Goal: Task Accomplishment & Management: Complete application form

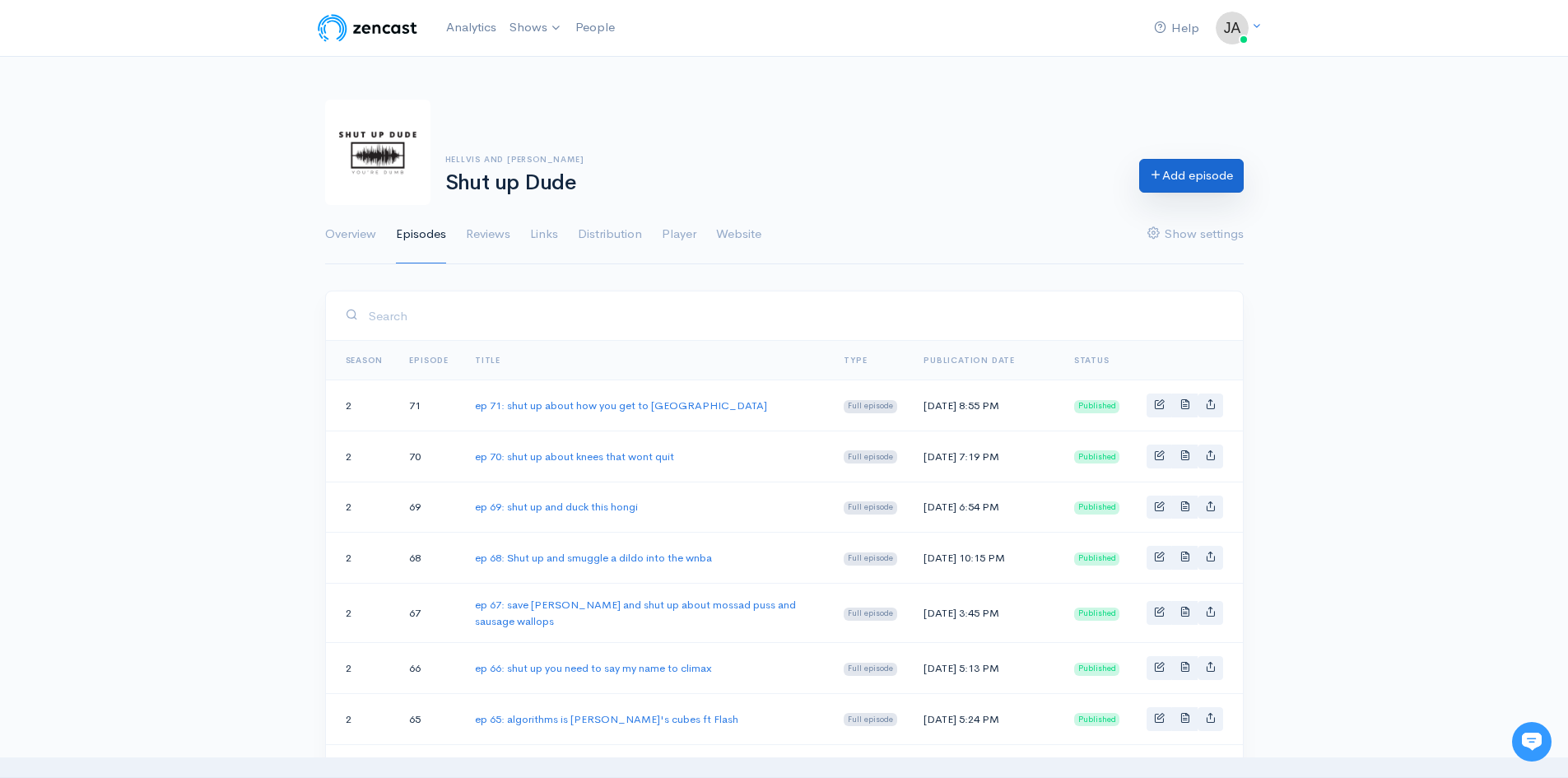
click at [1192, 185] on link "Add episode" at bounding box center [1191, 175] width 104 height 34
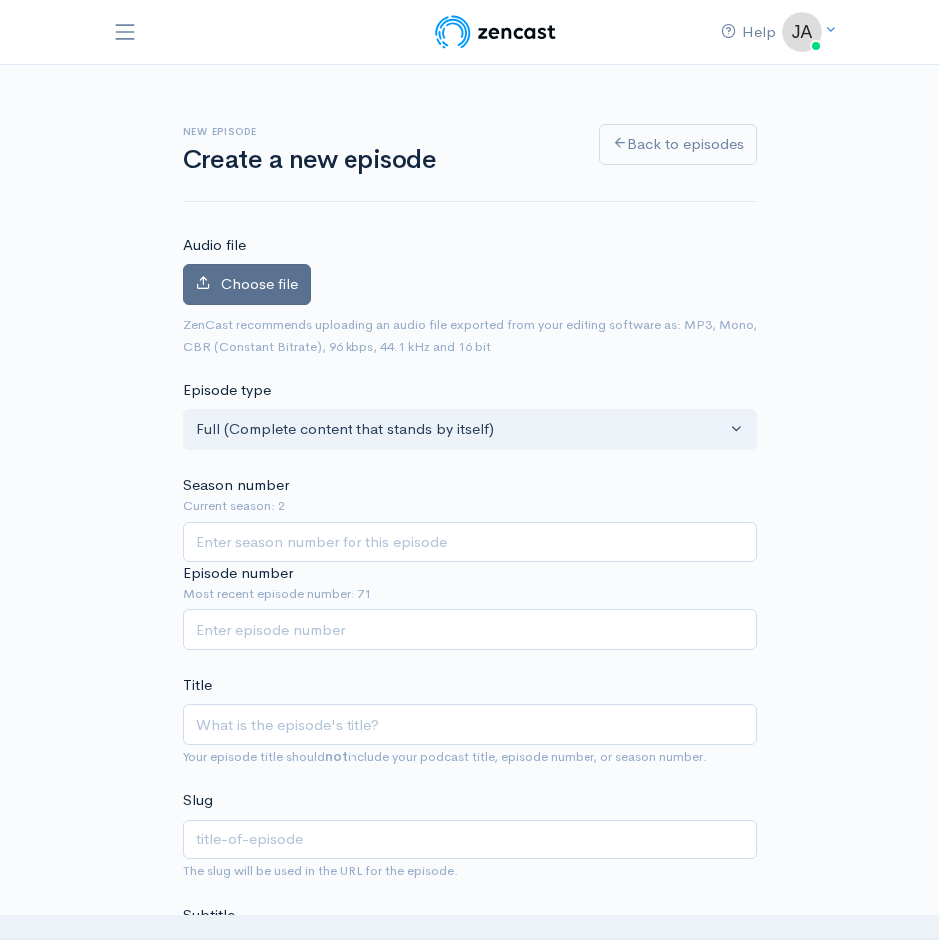
click at [258, 290] on span "Choose file" at bounding box center [259, 283] width 77 height 19
click at [0, 0] on input "Choose file" at bounding box center [0, 0] width 0 height 0
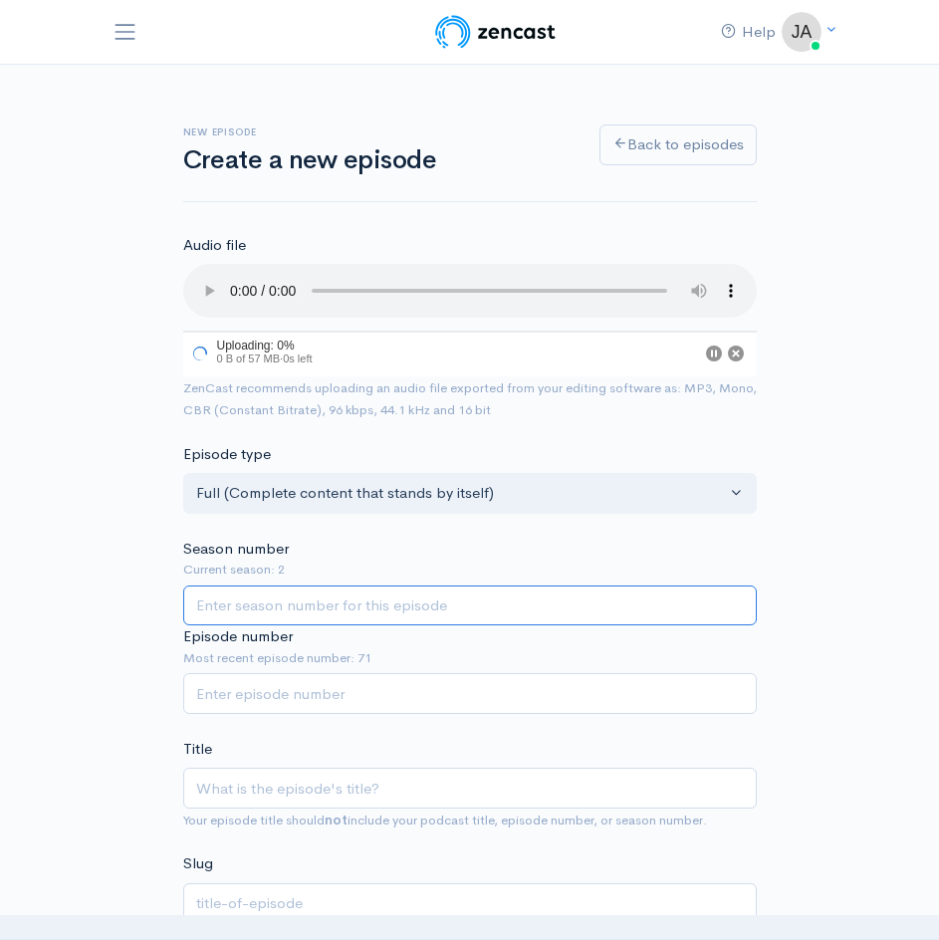
click at [354, 606] on input "Season number" at bounding box center [470, 606] width 574 height 41
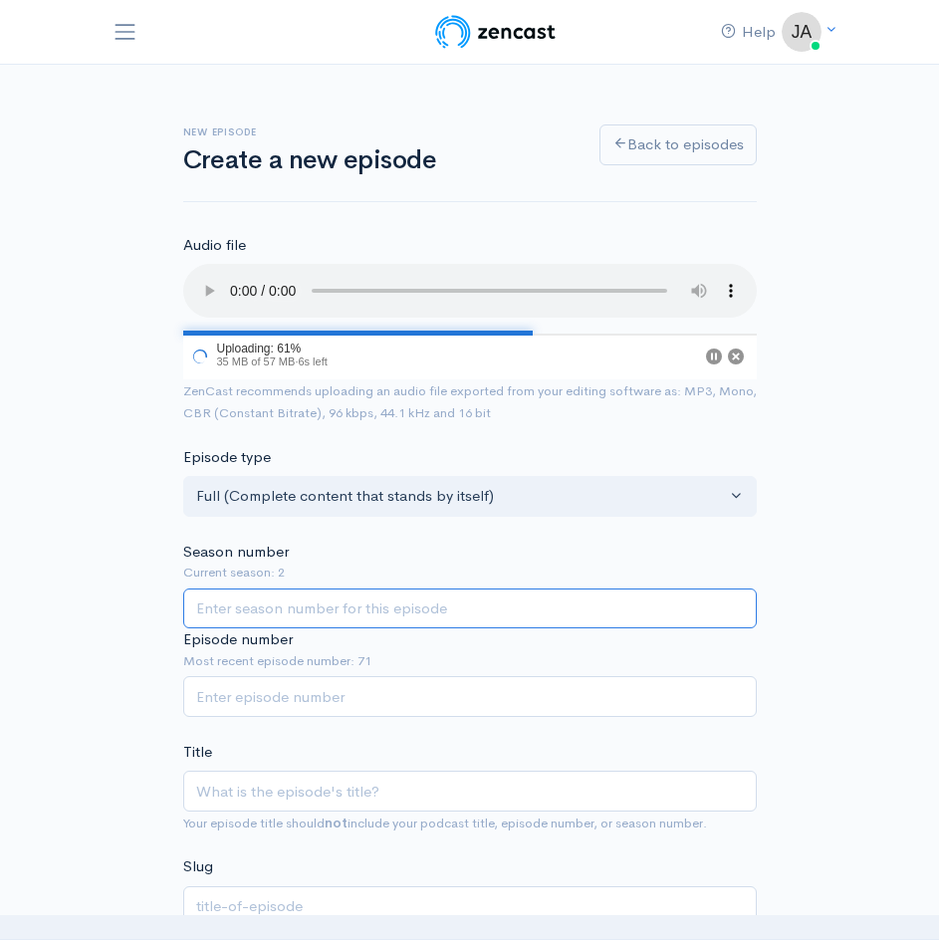
click at [354, 606] on input "Season number" at bounding box center [470, 609] width 574 height 41
click at [316, 608] on input "Season number" at bounding box center [470, 609] width 574 height 41
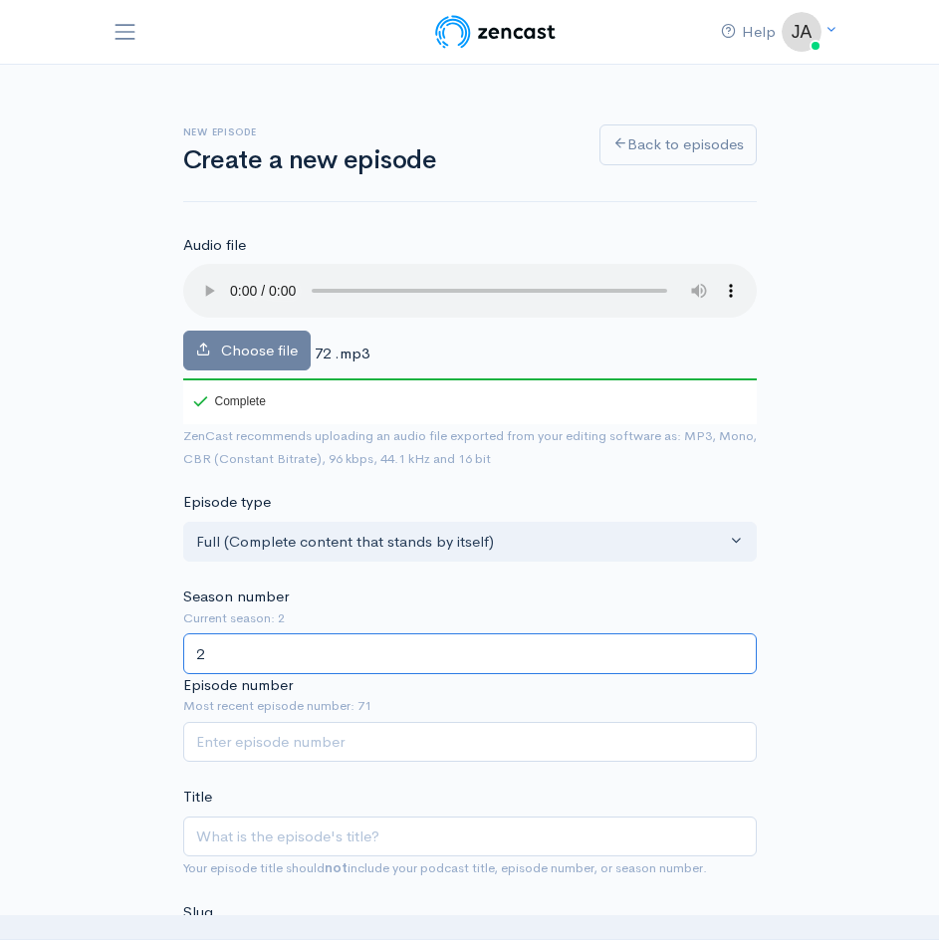
type input "2"
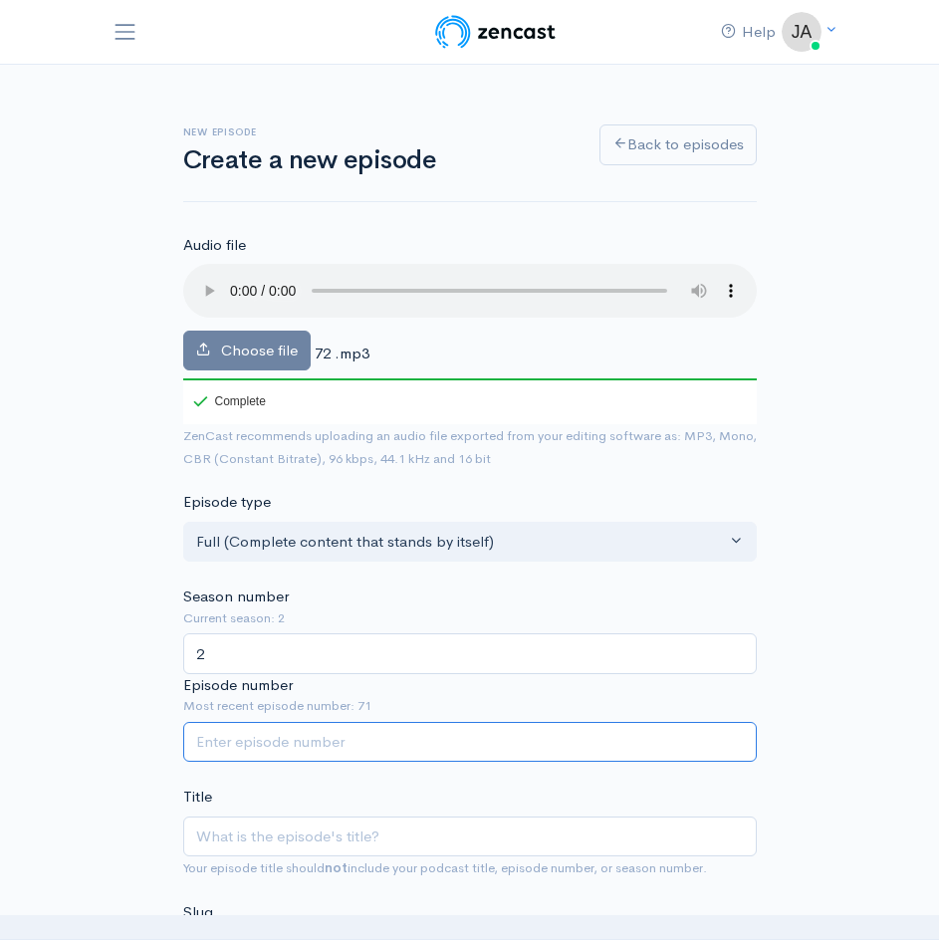
click at [254, 738] on input "Episode number" at bounding box center [470, 742] width 574 height 41
type input "72"
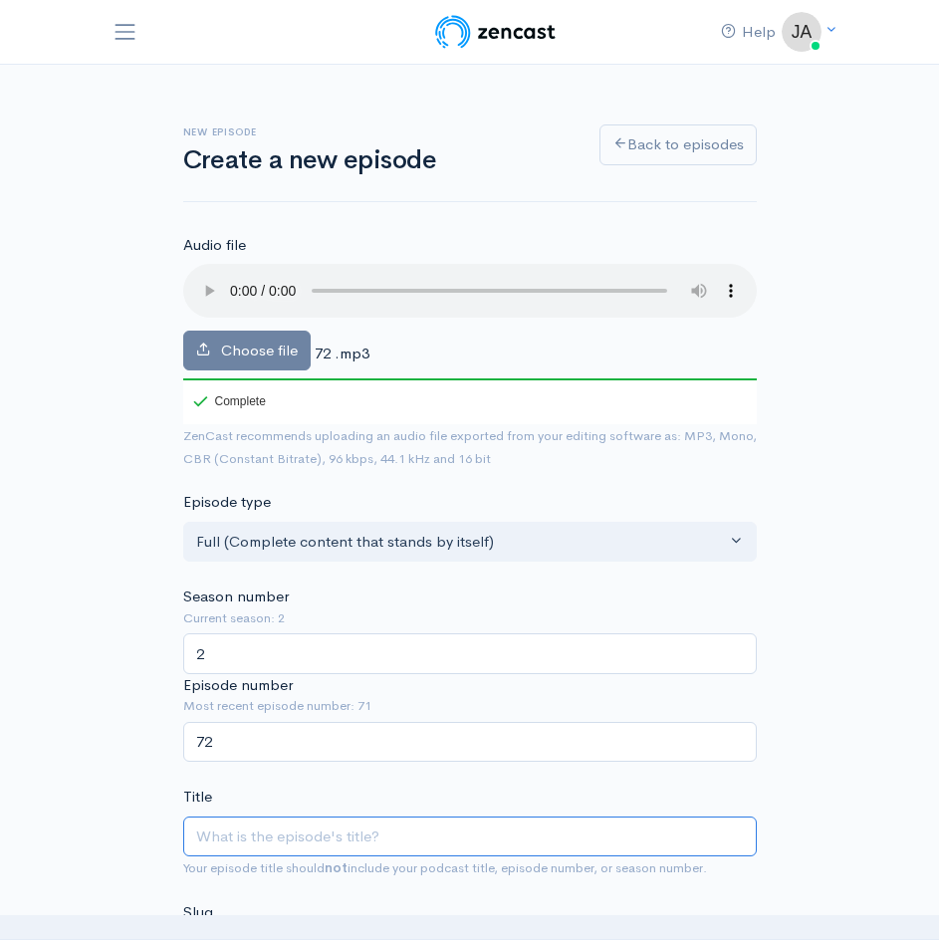
click at [508, 833] on input "Title" at bounding box center [470, 837] width 574 height 41
type input "e"
type input "ep"
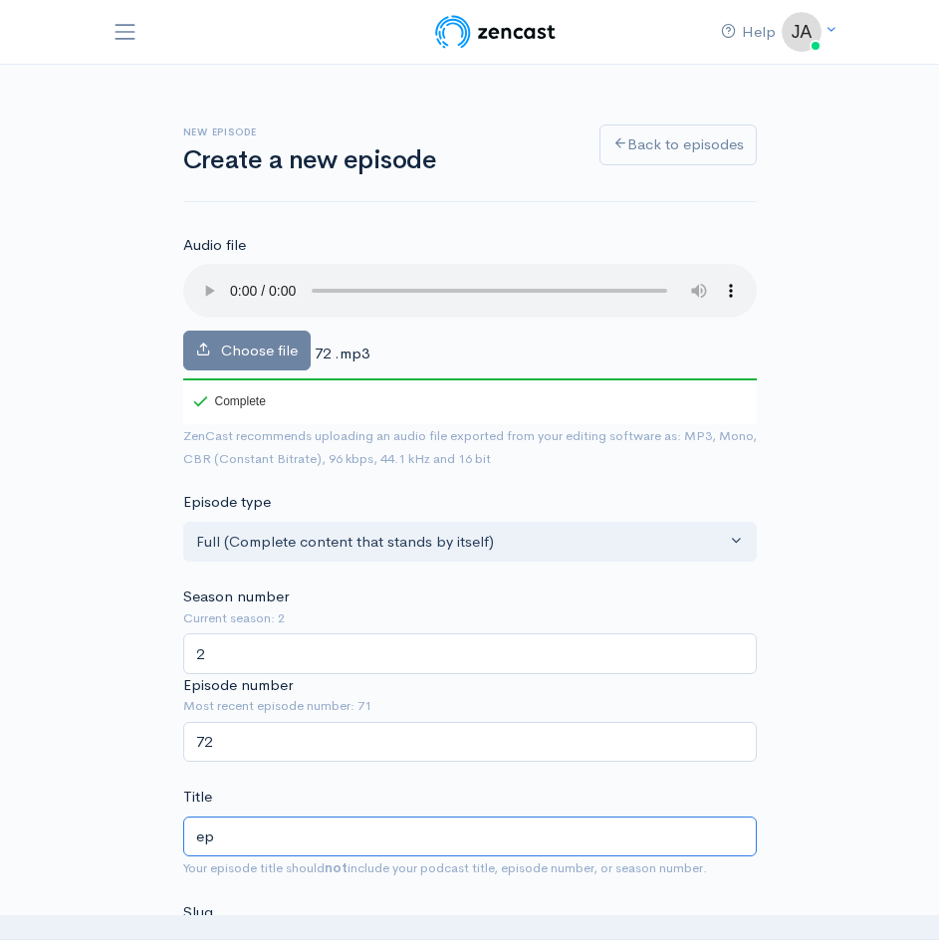
type input "ep 7"
type input "ep-7"
type input "ep 72"
type input "ep-72"
type input "ep 72: s"
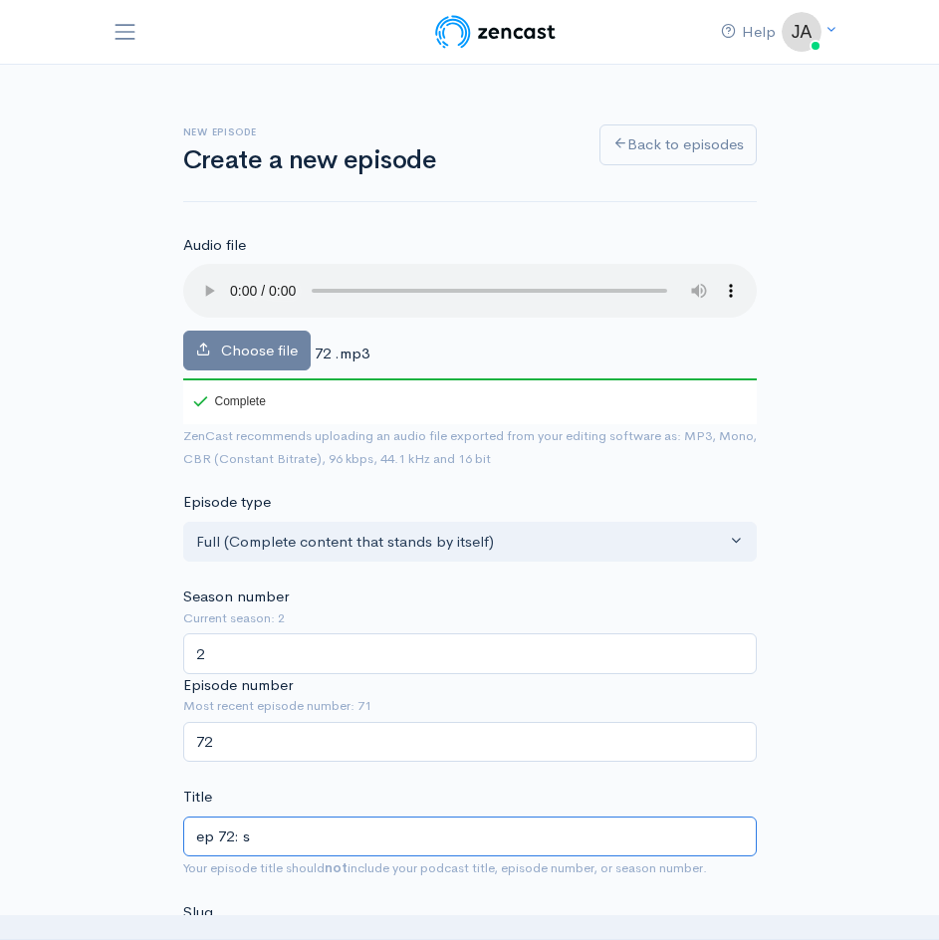
type input "ep-72-s"
type input "ep 72: sh"
type input "ep-72-sh"
type input "ep 72: shu"
type input "ep-72-shu"
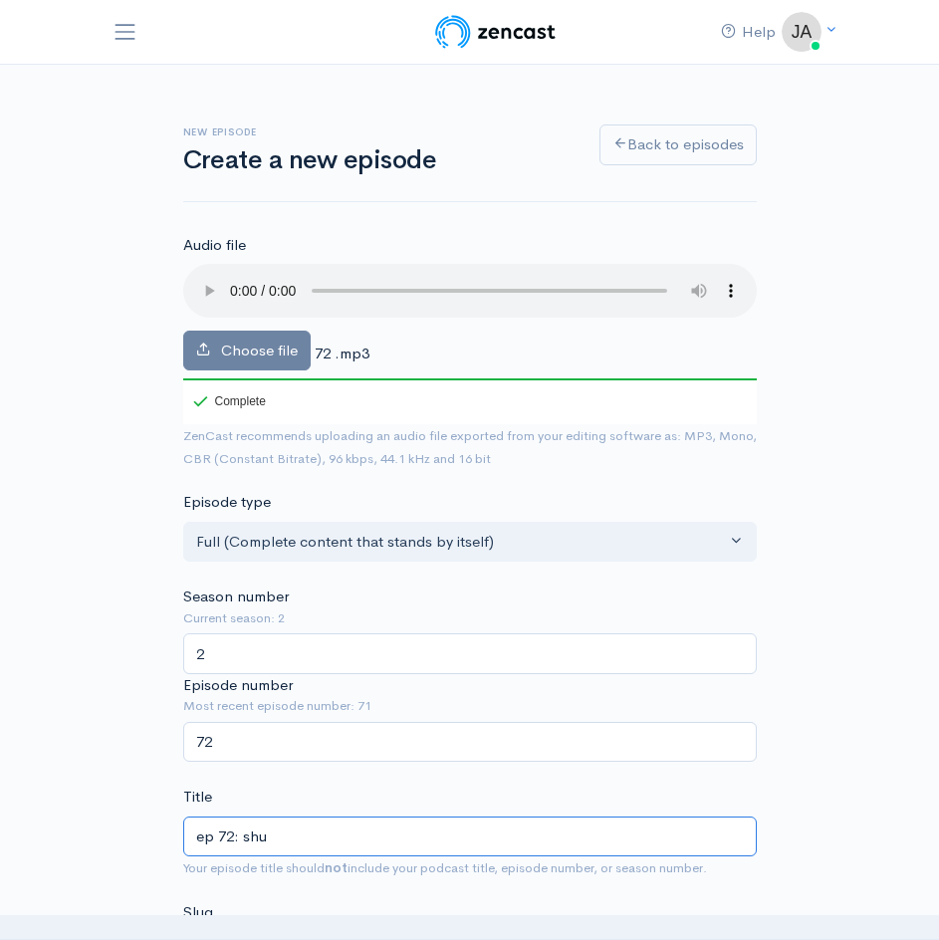
type input "ep 72: shut"
type input "ep-72-shut"
type input "ep 72: shut u"
type input "ep-72-shut-u"
type input "ep 72: shut up"
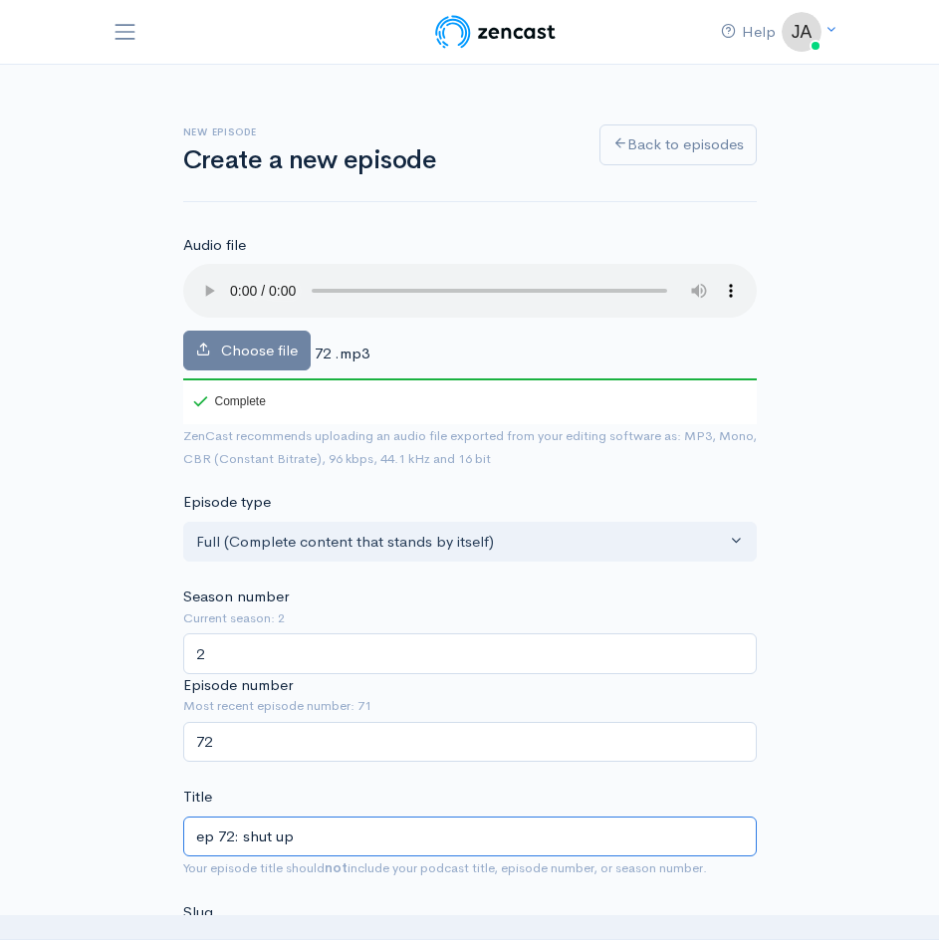
type input "ep-72-shut-up"
type input "ep 72: shut up ab"
type input "ep-72-shut-up-ab"
type input "ep 72: shut up abo"
type input "ep-72-shut-up-abo"
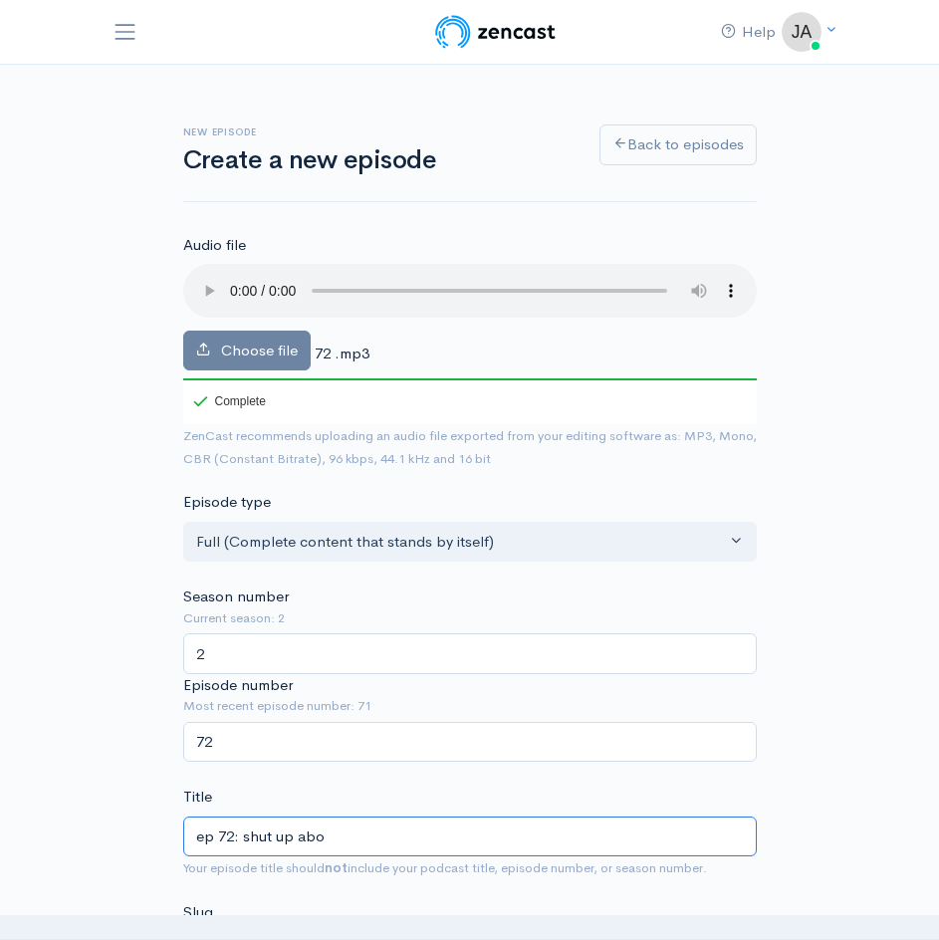
type input "ep 72: shut up abou"
type input "ep-72-shut-up-abou"
type input "ep 72: shut up about"
type input "ep-72-shut-up-about"
type input "ep 72: shut up about y"
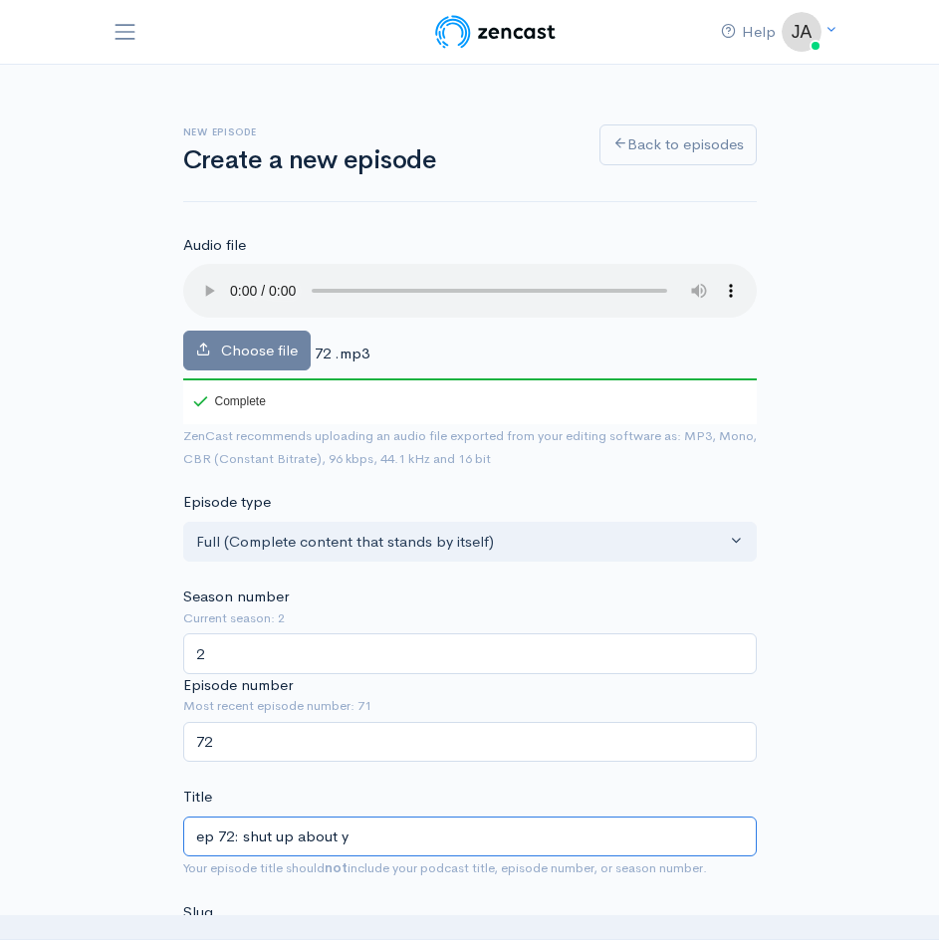
type input "ep-72-shut-up-about-y"
type input "ep 72: shut up about yo"
type input "ep-72-shut-up-about-yo"
type input "ep 72: shut up about you"
type input "ep-72-shut-up-about-you"
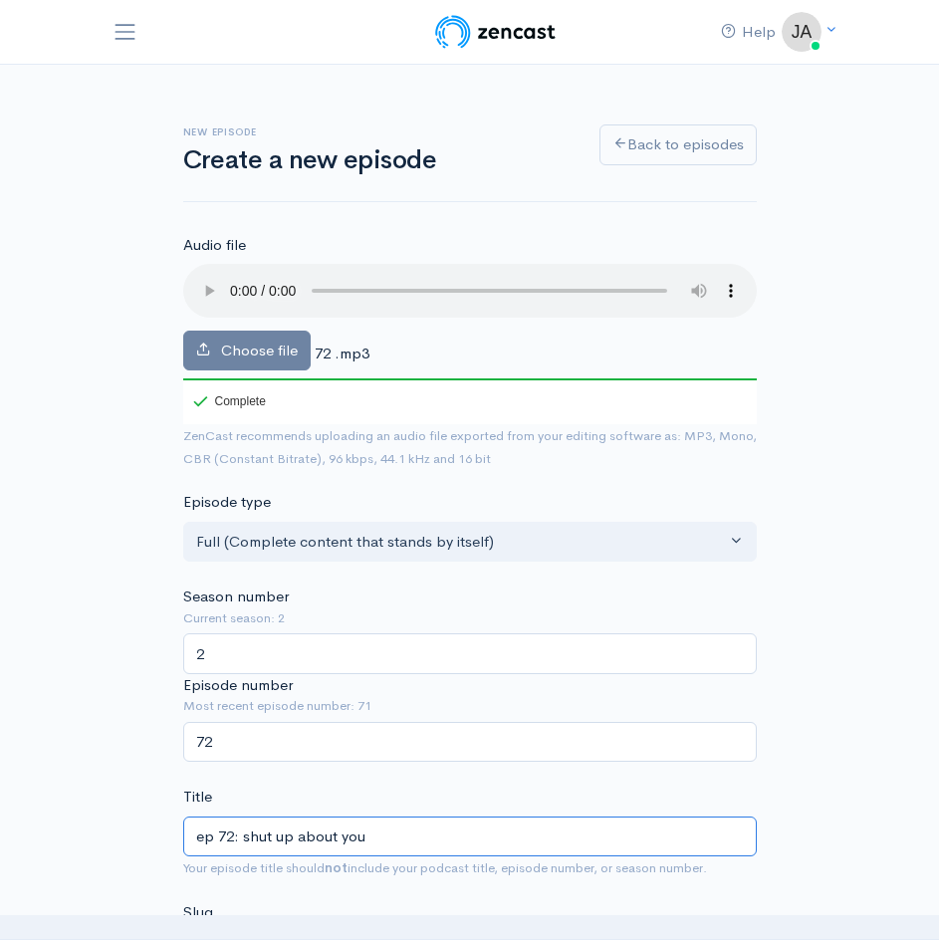
type input "ep 72: shut up about your"
type input "ep-72-shut-up-about-your"
type input "ep 72: shut up about your A"
type input "ep-72-shut-up-about-your-a"
type input "ep 72: shut up about your AI"
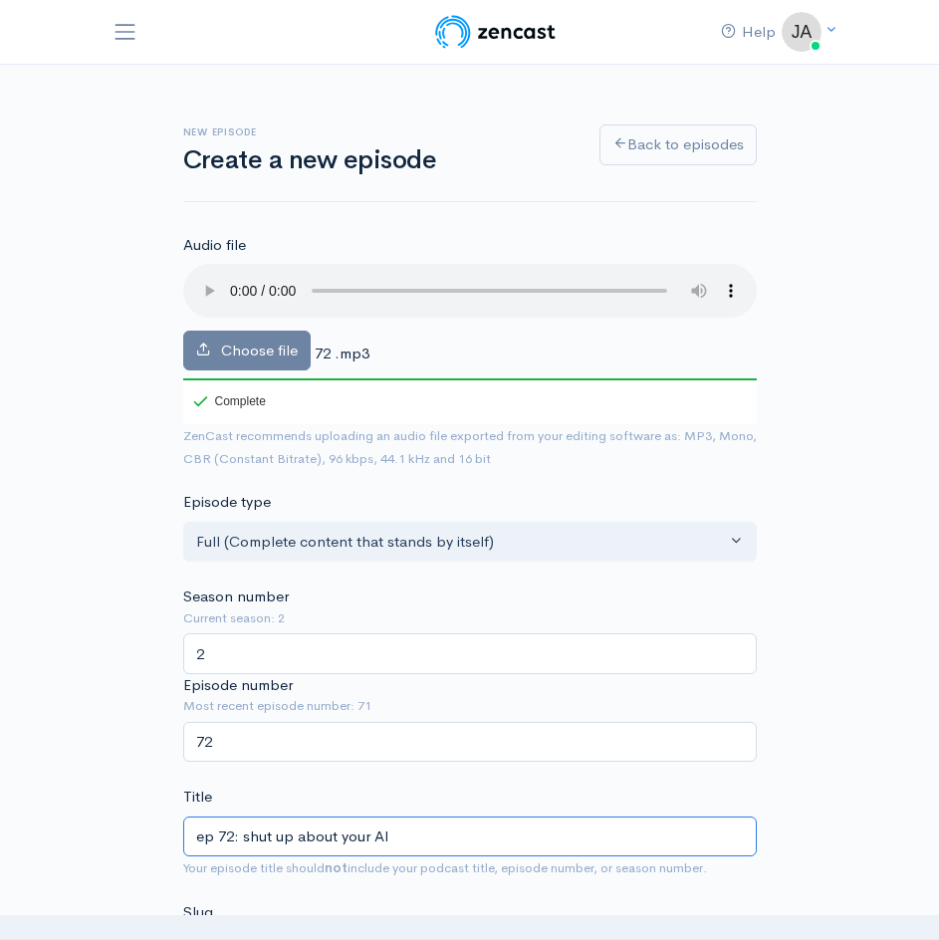
type input "ep-72-shut-up-about-your-ai"
type input "ep 72: shut up about your AI p"
type input "ep-72-shut-up-about-your-ai-p"
type input "ep 72: shut up about your AI pr"
type input "ep-72-shut-up-about-your-ai-pr"
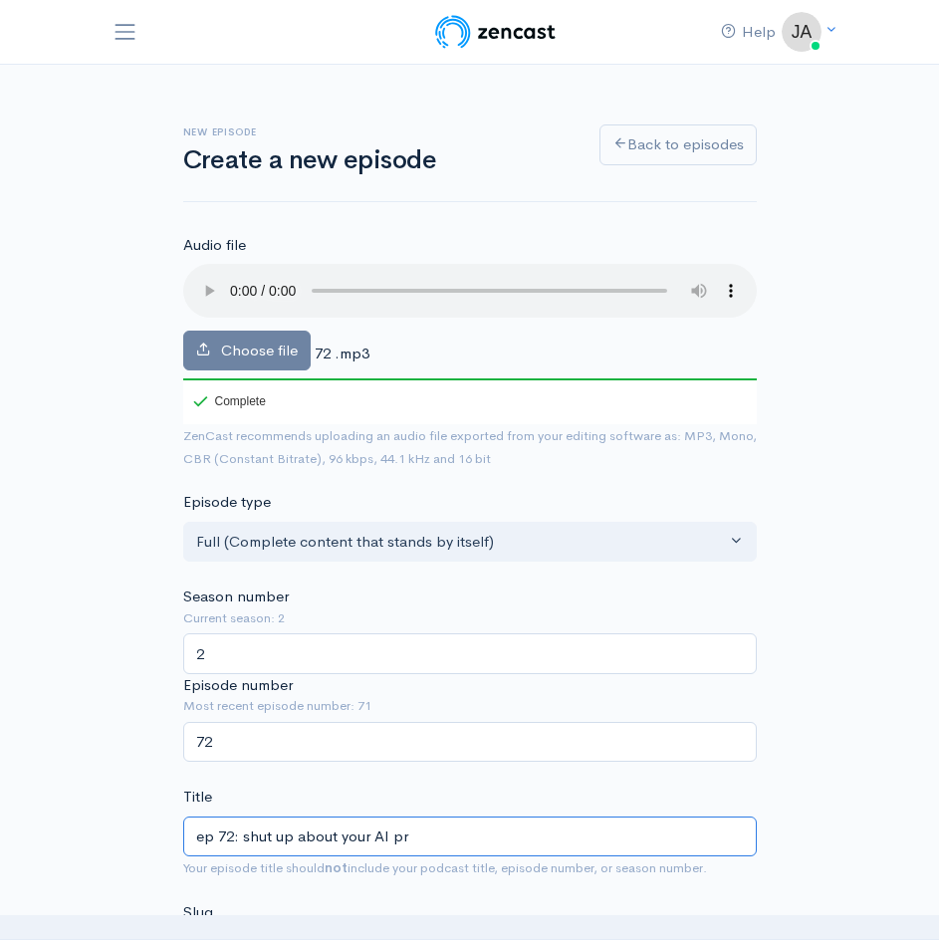
type input "ep 72: shut up about your AI pre"
type input "ep-72-shut-up-about-your-ai-pre"
type input "ep 72: shut up about your AI pres"
type input "ep-72-shut-up-about-your-ai-pres"
type input "ep 72: shut up about your AI presi"
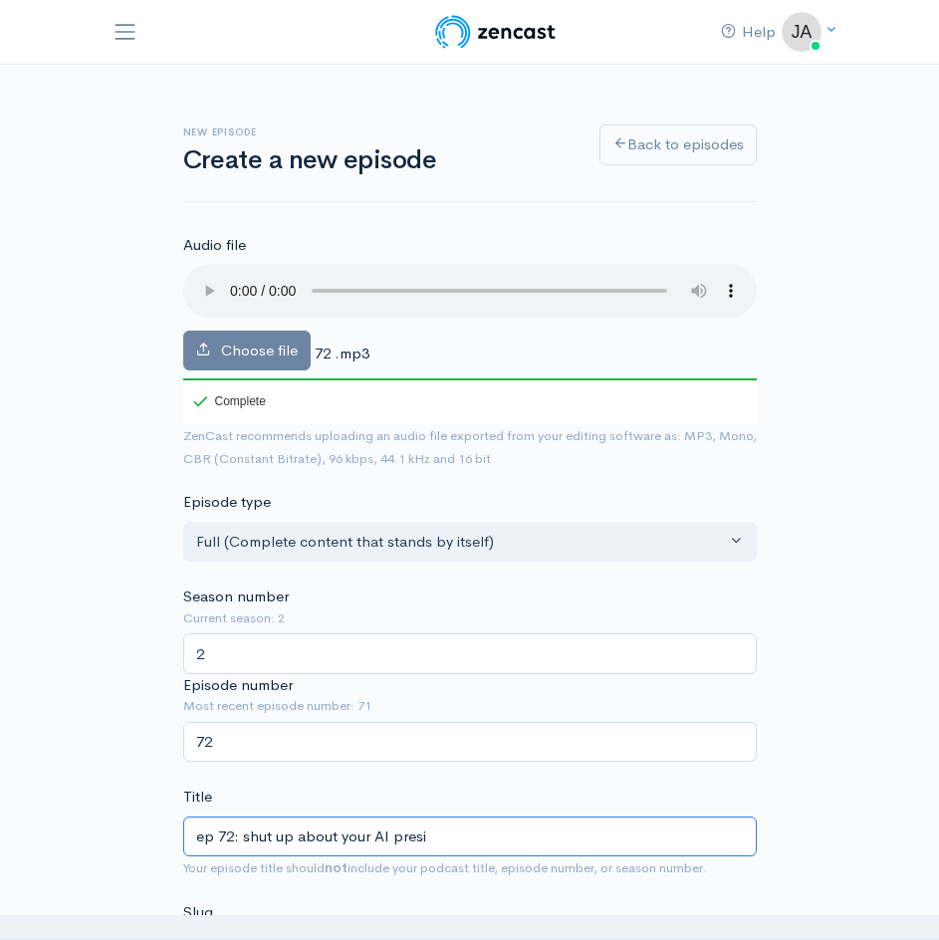
type input "ep-72-shut-up-about-your-ai-presi"
type input "ep 72: shut up about your AI presid"
type input "ep-72-shut-up-about-your-ai-presid"
type input "ep 72: shut up about your AI preside"
type input "ep-72-shut-up-about-your-ai-preside"
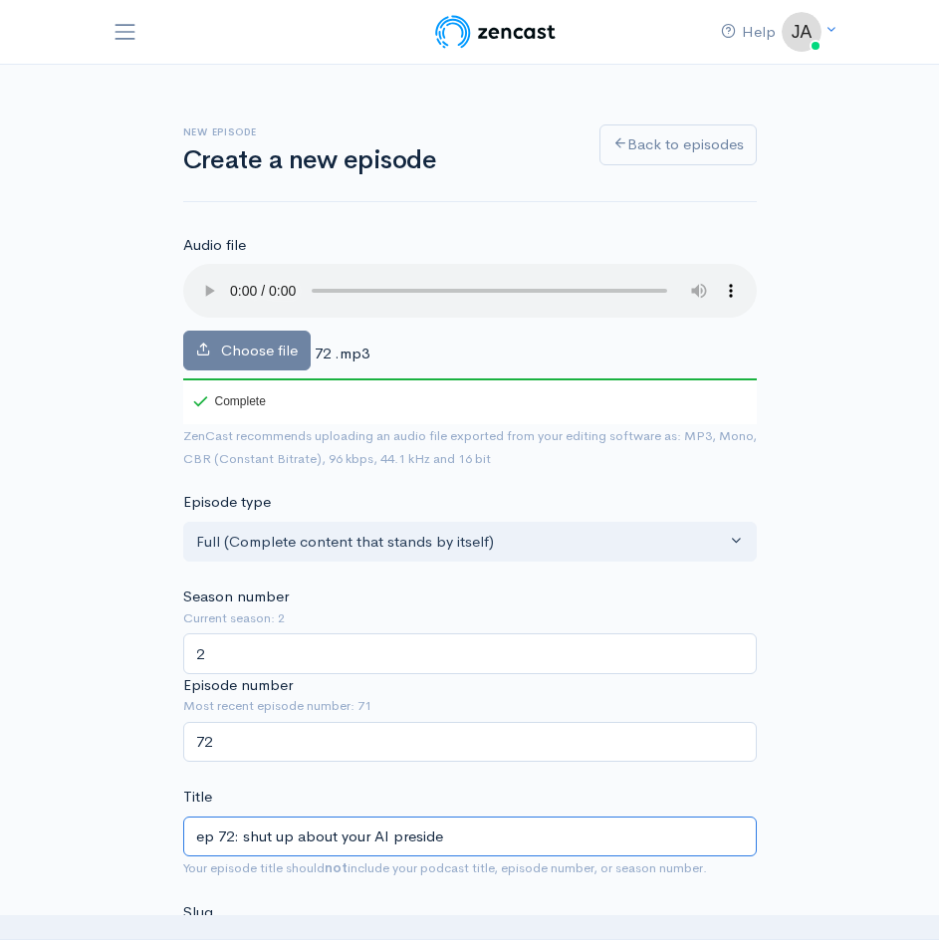
type input "ep 72: shut up about your AI presiden"
type input "ep-72-shut-up-about-your-ai-presiden"
type input "ep 72: shut up about your AI president"
type input "ep-72-shut-up-about-your-ai-president"
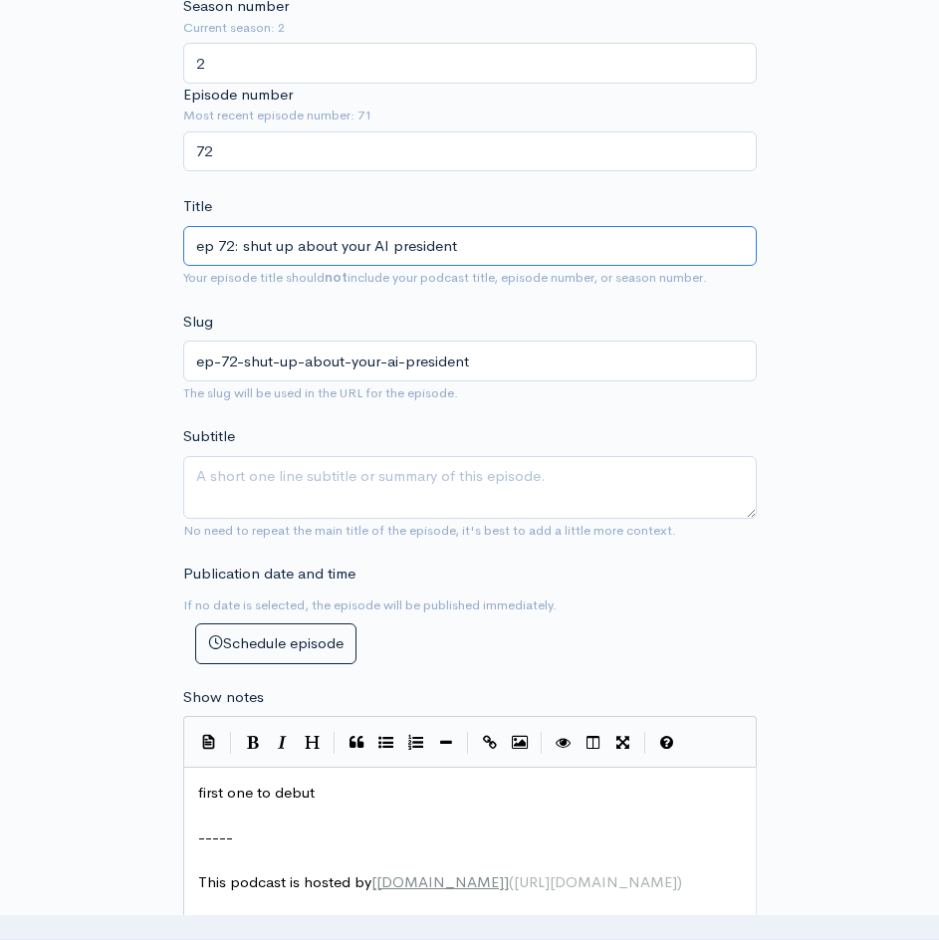
scroll to position [601, 0]
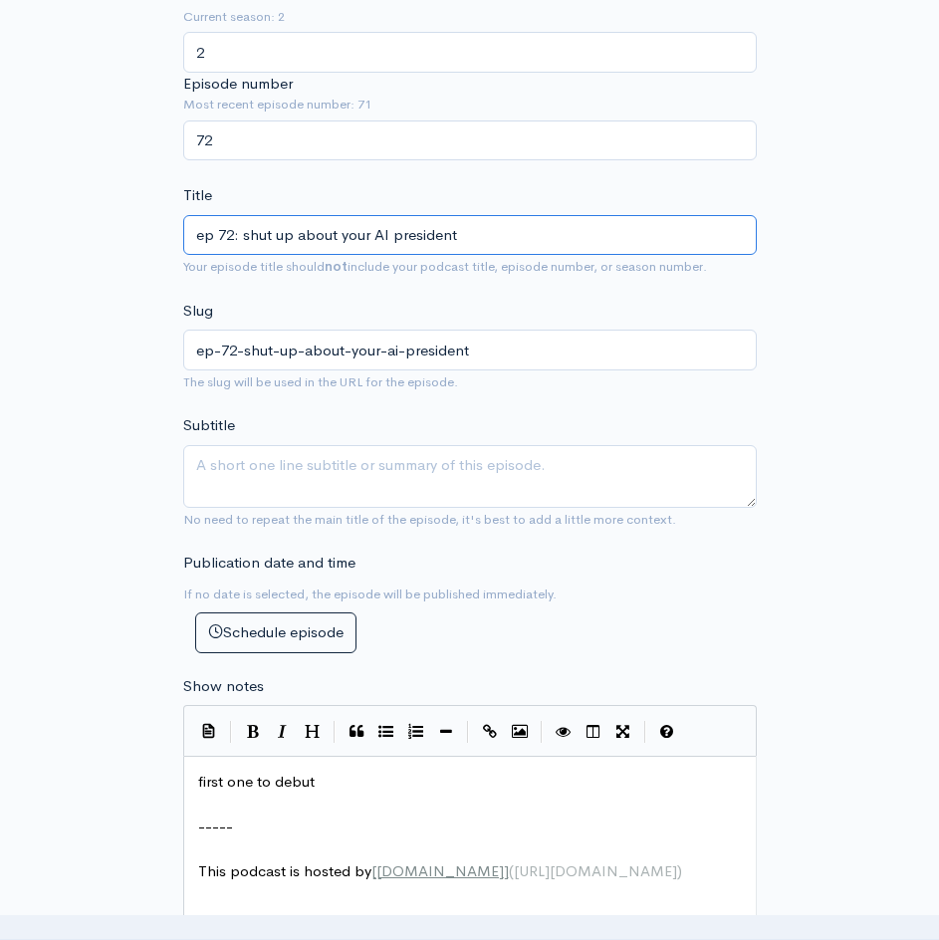
type input "ep 72: shut up about your AI president"
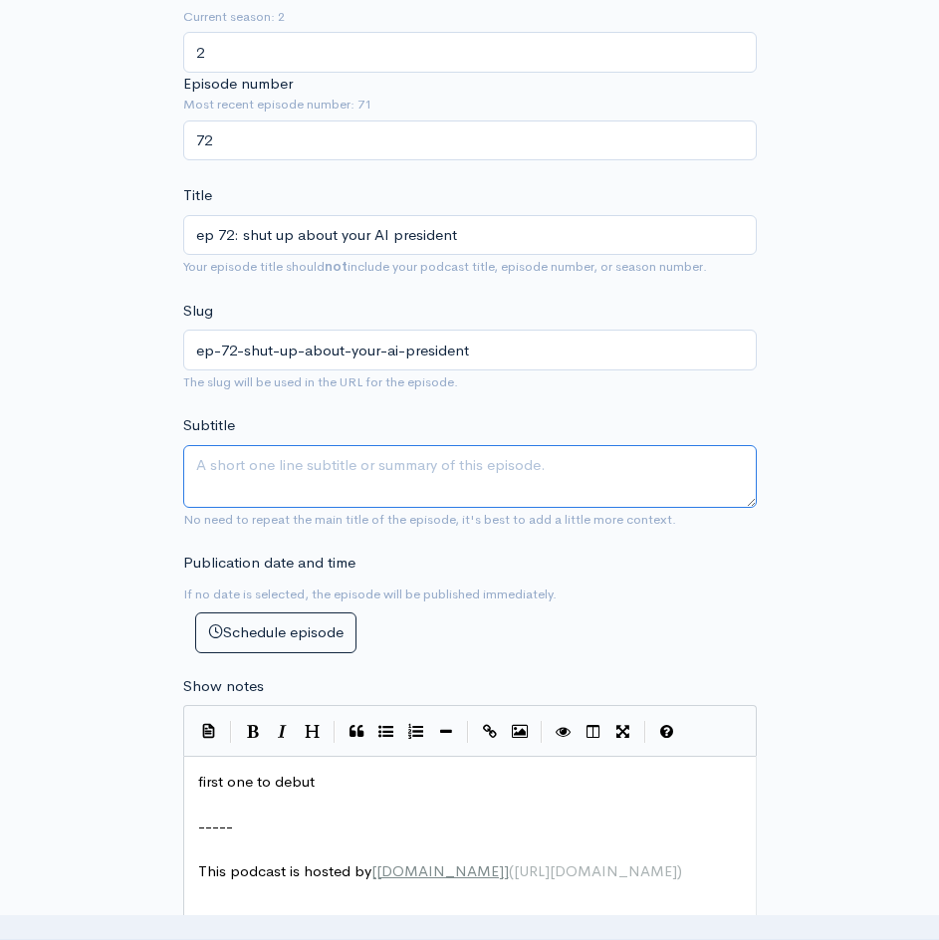
click at [396, 465] on textarea "Subtitle" at bounding box center [470, 476] width 574 height 63
type textarea "emergency episode! megamind and [GEOGRAPHIC_DATA]"
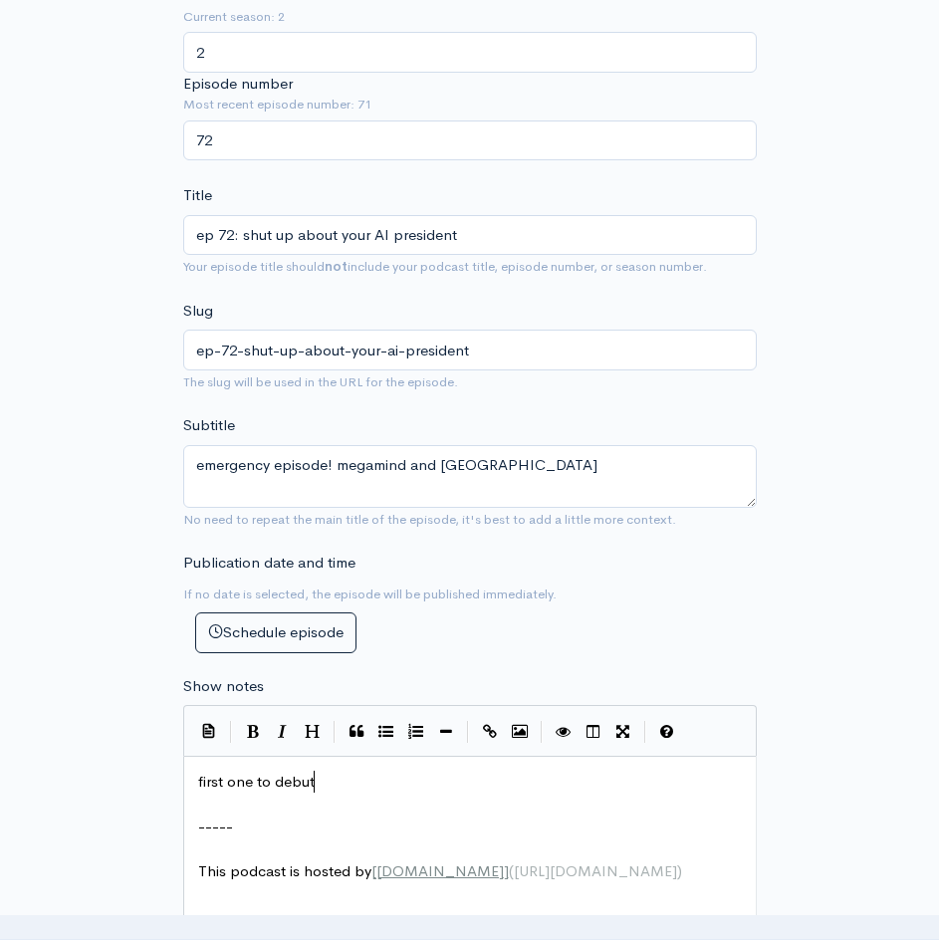
scroll to position [8, 0]
type textarea "first one to debut"
drag, startPoint x: 338, startPoint y: 776, endPoint x: 147, endPoint y: 774, distance: 190.2
click at [310, 768] on div "xxxxxxxxxx ​ ​ ----- ​ This podcast is hosted by [ ZenCast.fm ] ( https://wwww.…" at bounding box center [477, 827] width 567 height 120
type textarea "​"
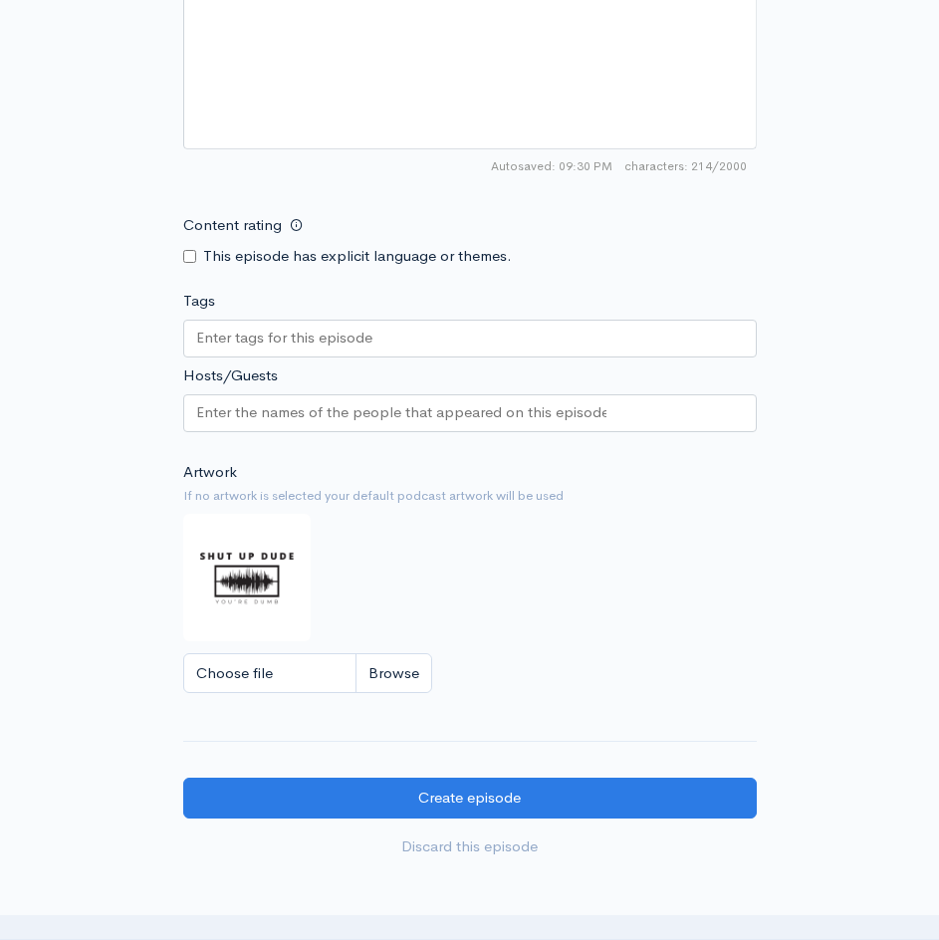
scroll to position [1569, 0]
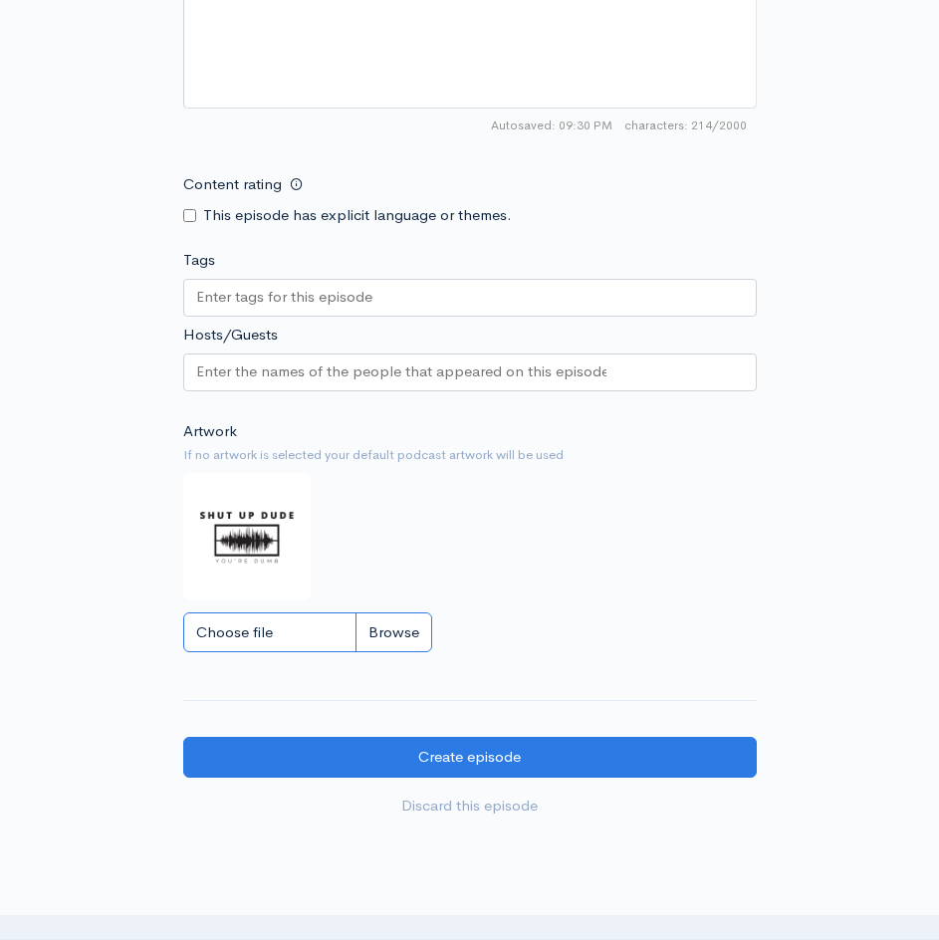
click at [380, 639] on input "Choose file" at bounding box center [307, 632] width 249 height 41
type input "C:\fakepath\a87226eb-c2c5-4fc0-94f0-8e2e07a5c1c8.jfif"
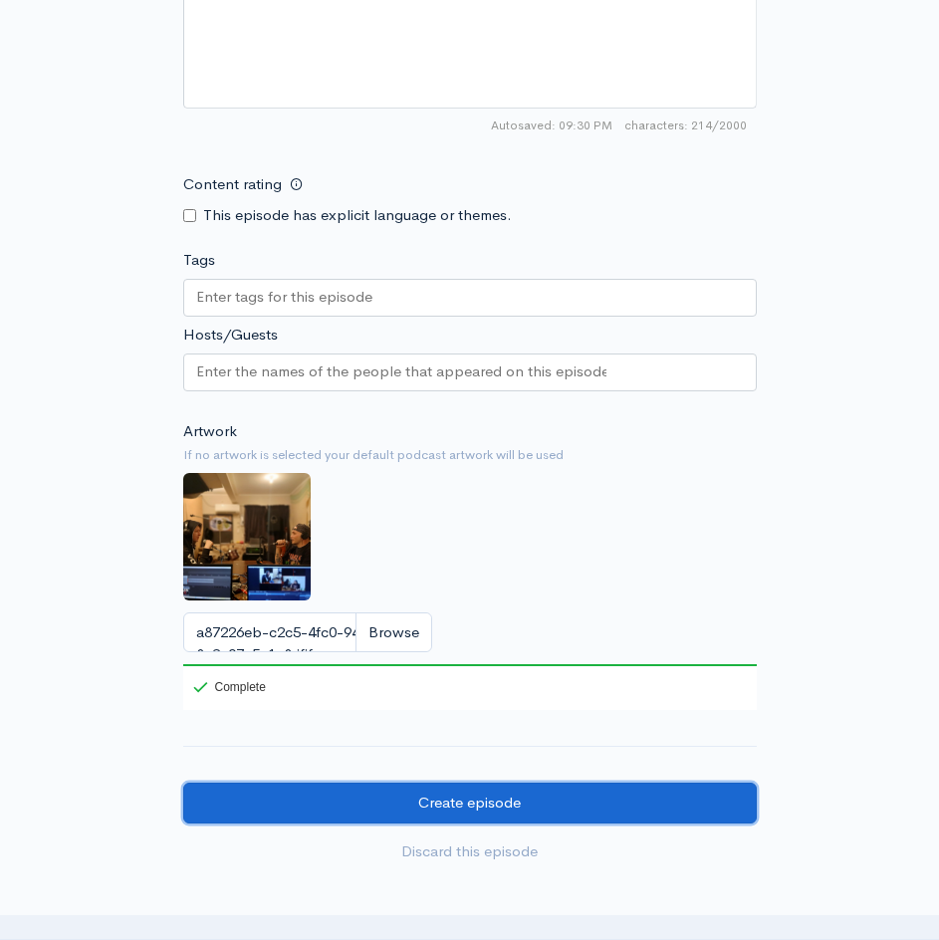
click at [416, 811] on input "Create episode" at bounding box center [470, 803] width 574 height 41
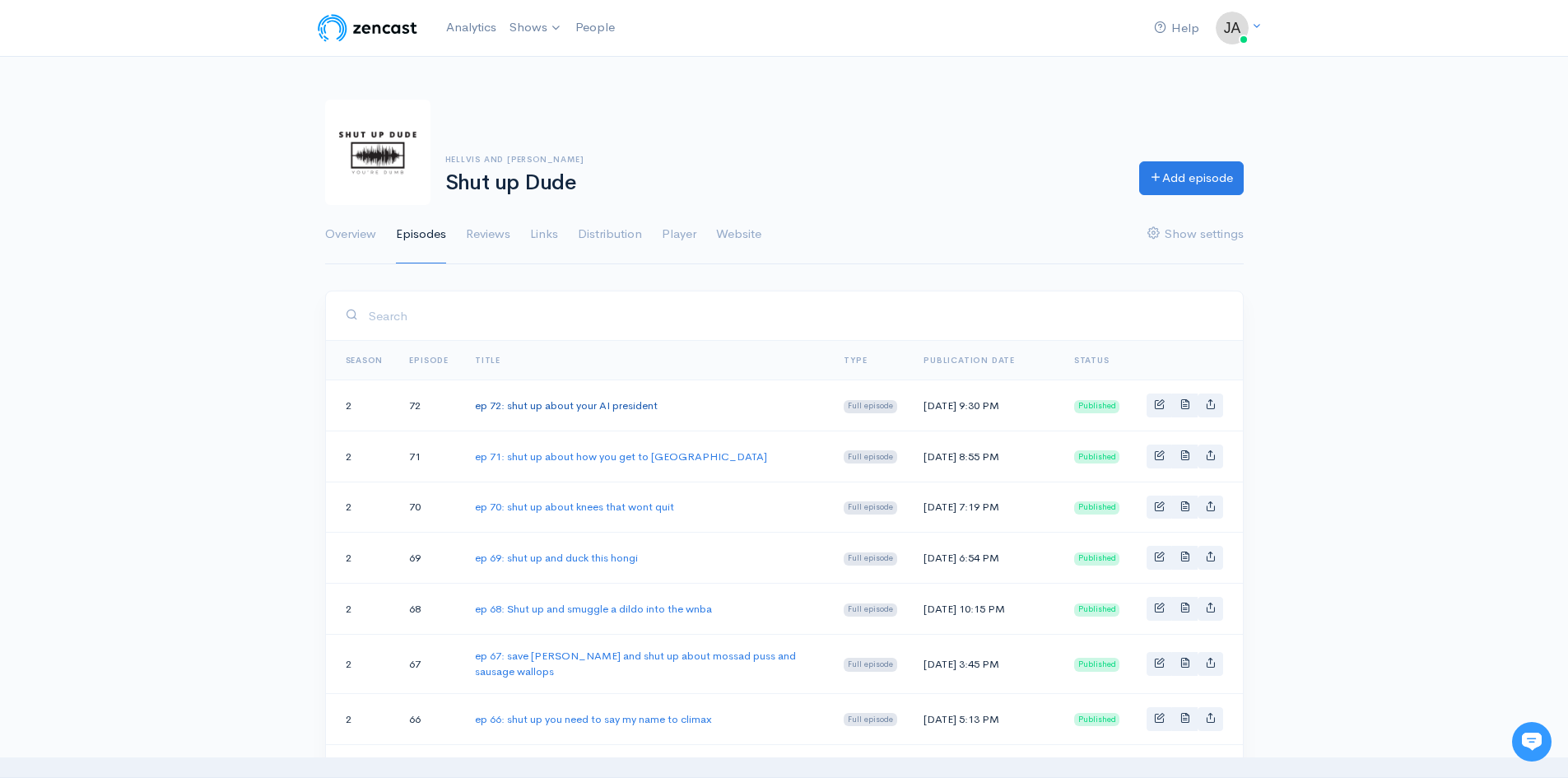
click at [574, 407] on link "ep 72: shut up about your AI president" at bounding box center [566, 405] width 183 height 14
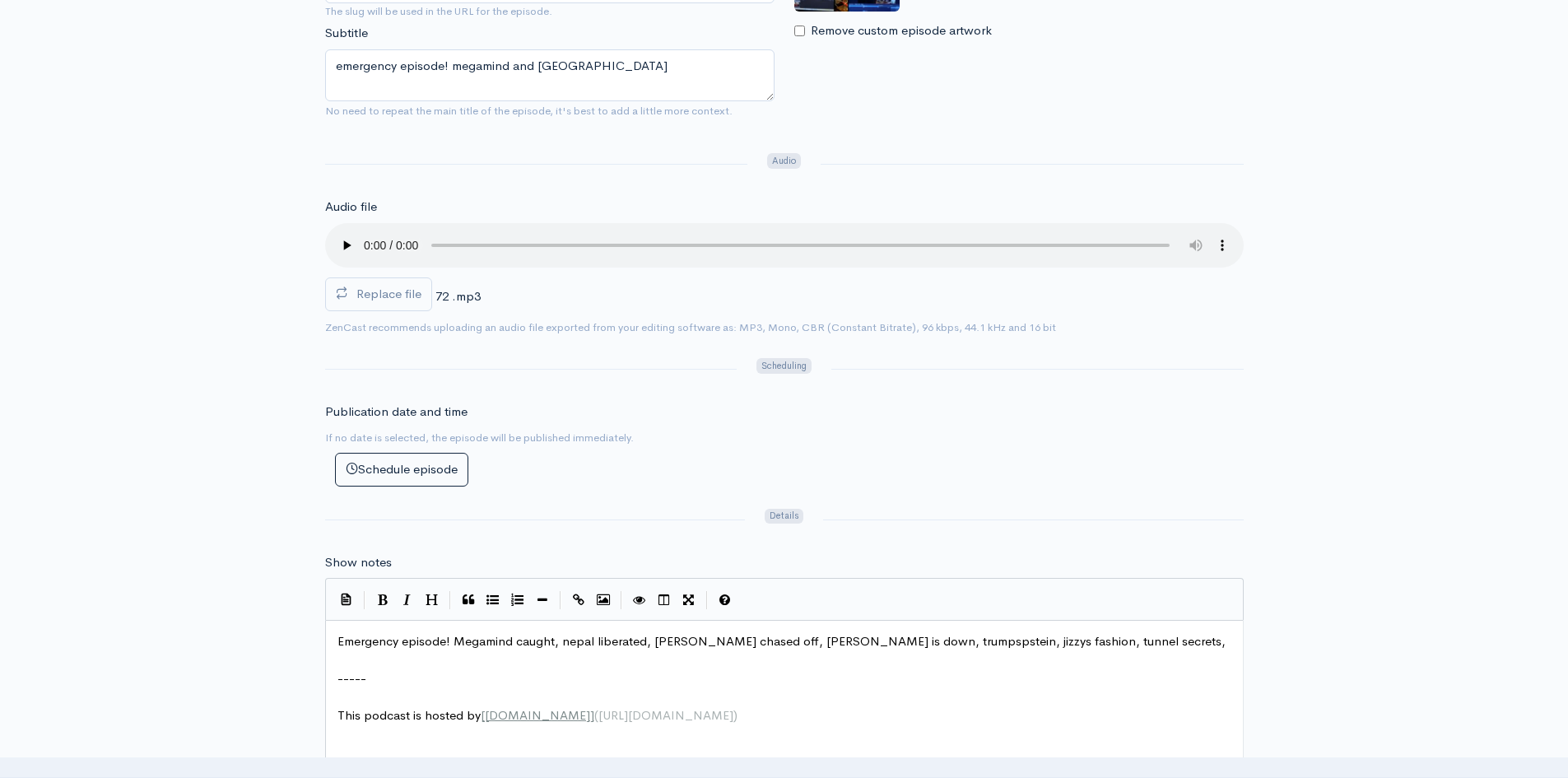
scroll to position [7, 0]
type textarea "Emergency episode! Megamind caugh"
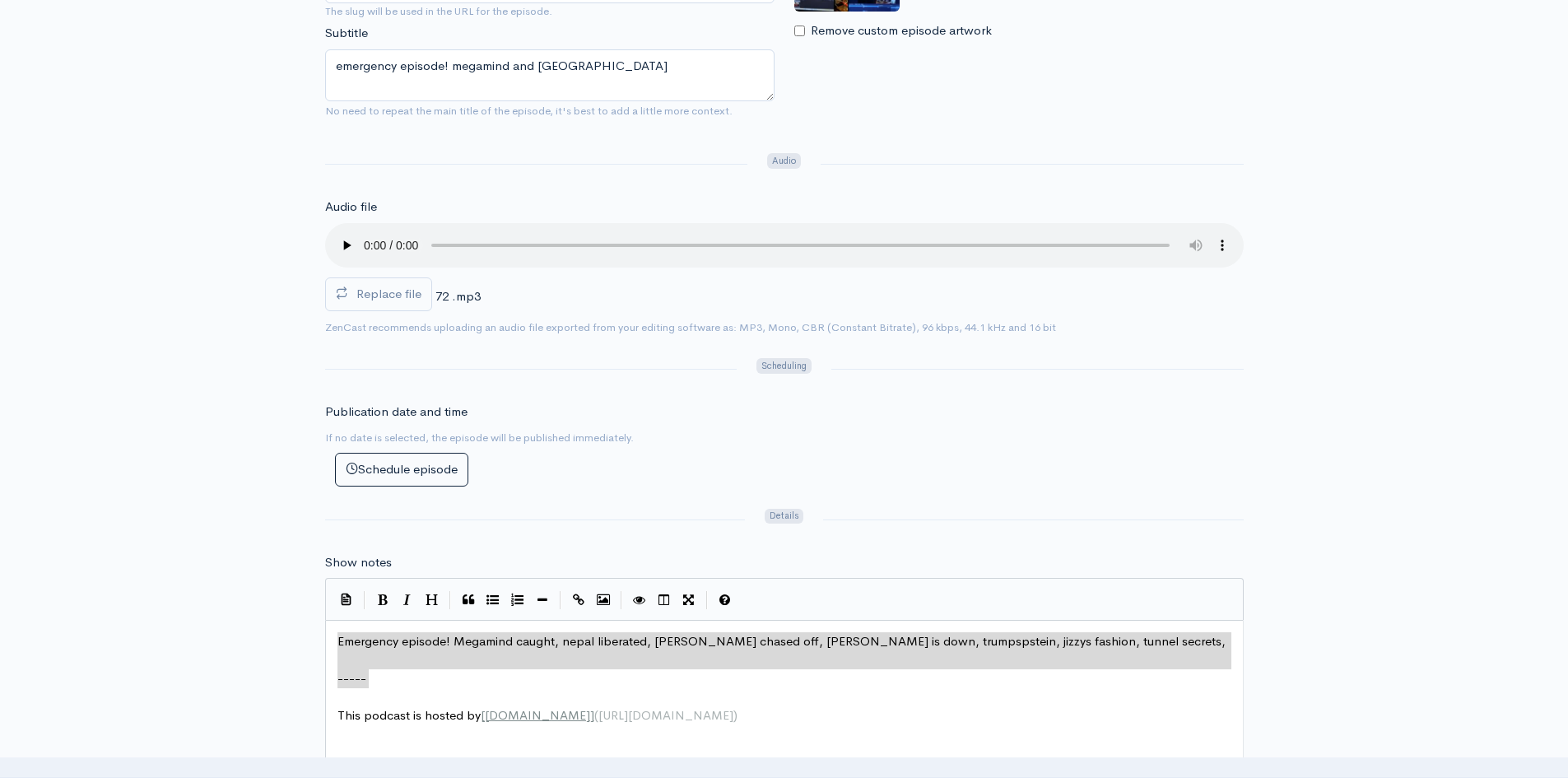
type textarea "Emergency episode! Megamind caught, nepal liberated, [PERSON_NAME] chased off, …"
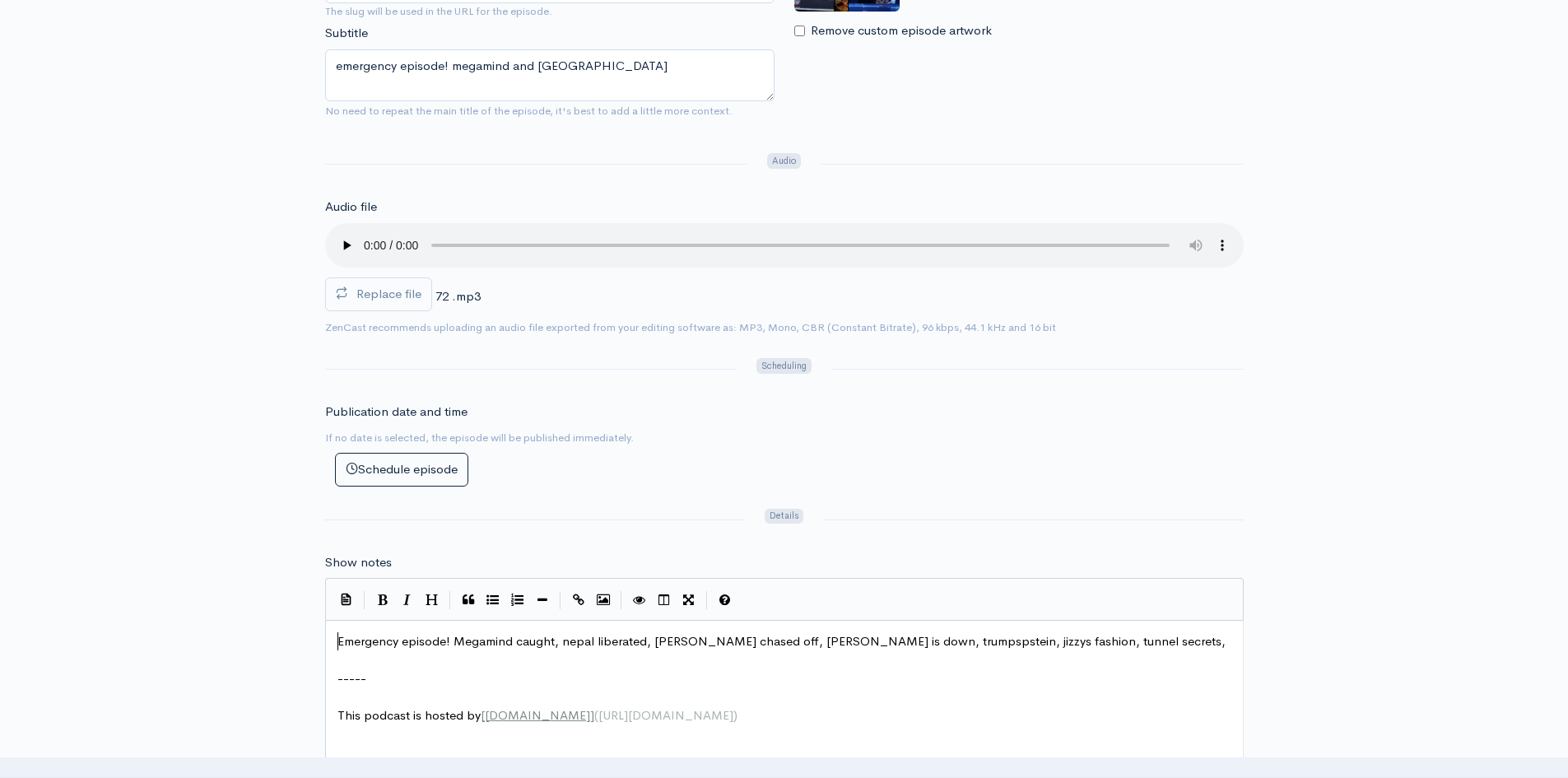
drag, startPoint x: 337, startPoint y: 637, endPoint x: 1161, endPoint y: 629, distance: 824.0
drag, startPoint x: 1159, startPoint y: 643, endPoint x: 605, endPoint y: 537, distance: 564.0
type textarea "Emergency episode! Megamind caught, nepal liberated, [PERSON_NAME] chased off, …"
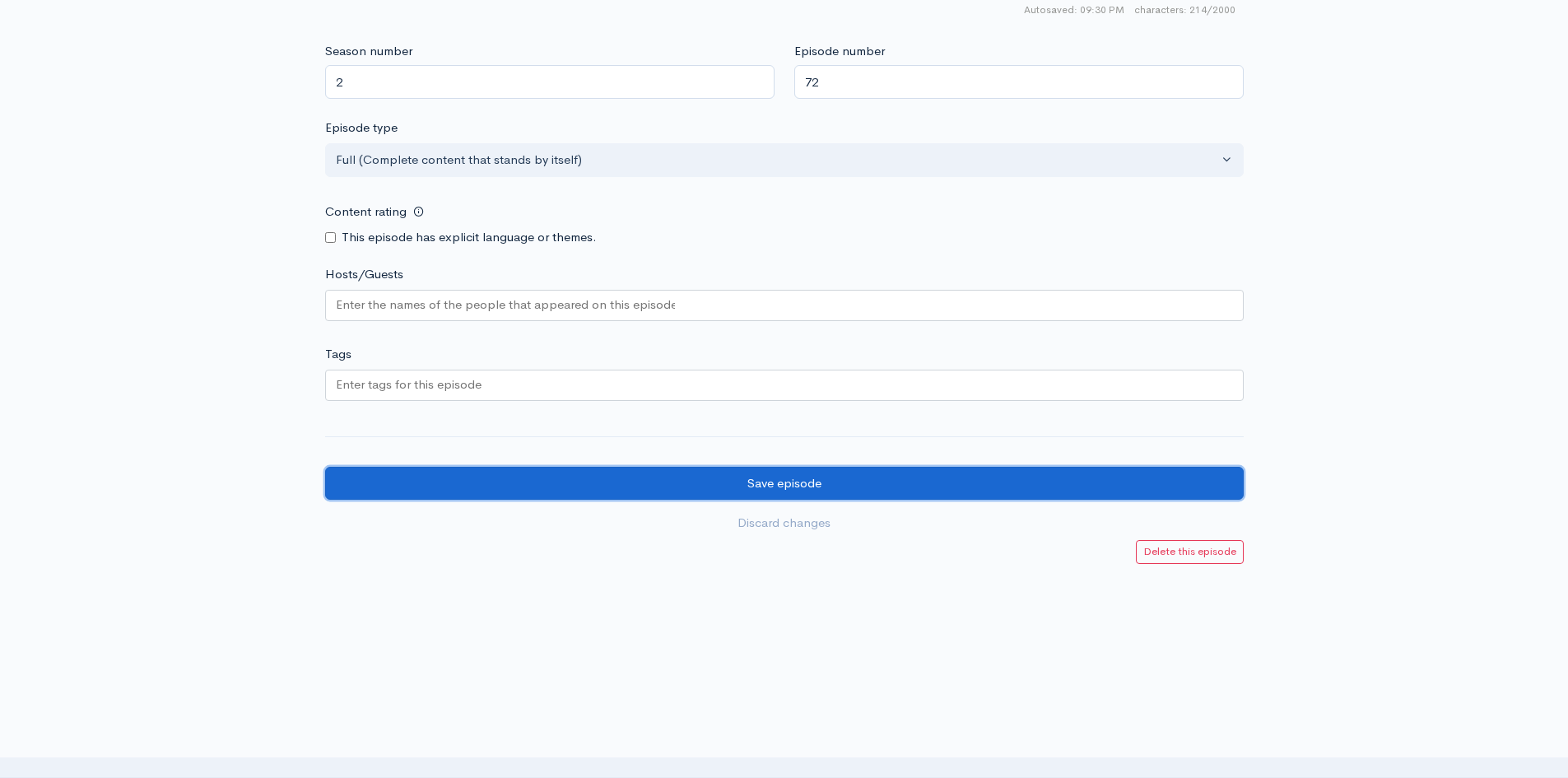
click at [775, 481] on input "Save episode" at bounding box center [784, 484] width 918 height 34
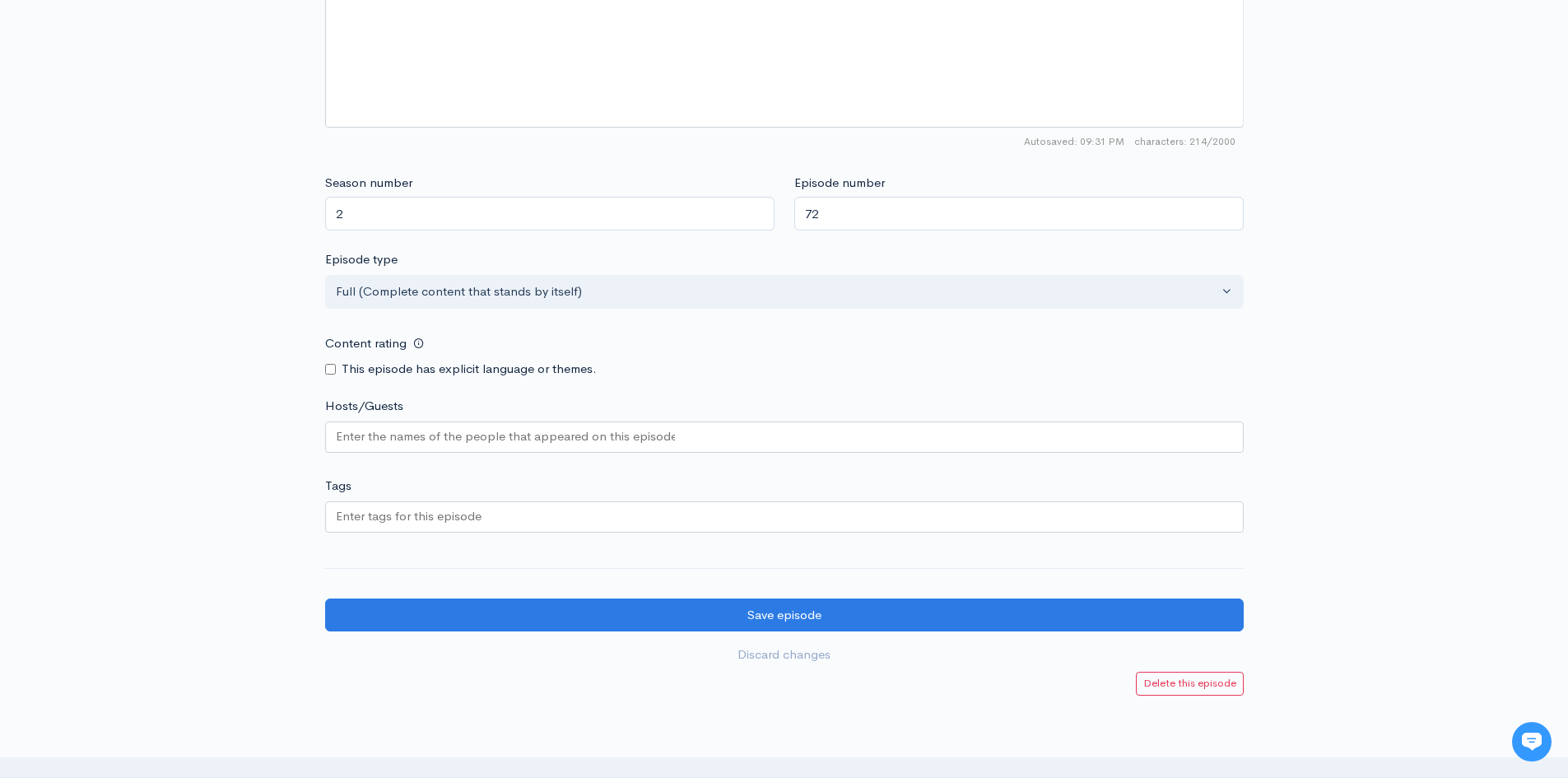
scroll to position [1195, 0]
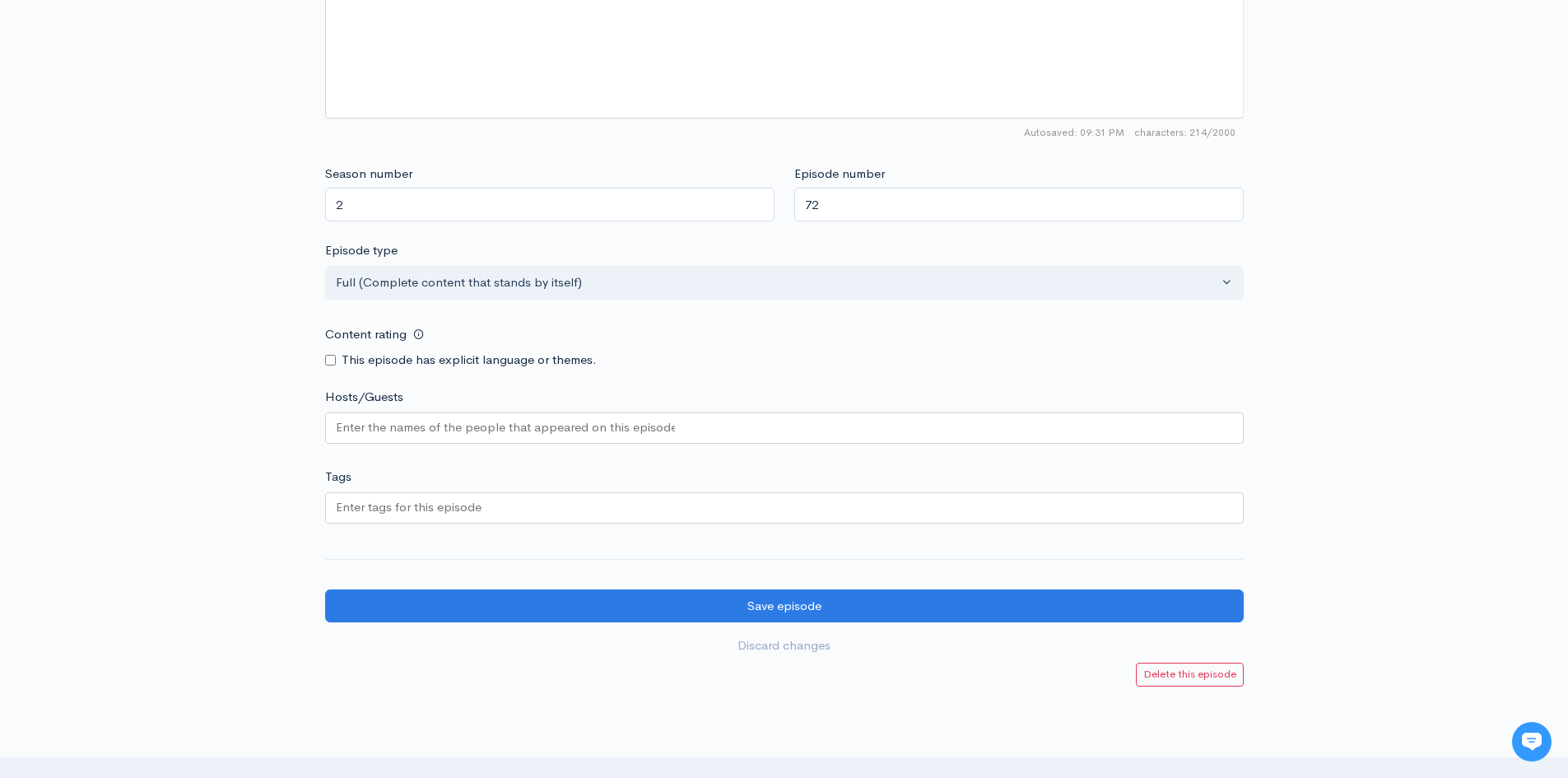
click at [326, 362] on input "Content rating" at bounding box center [330, 360] width 11 height 11
checkbox input "true"
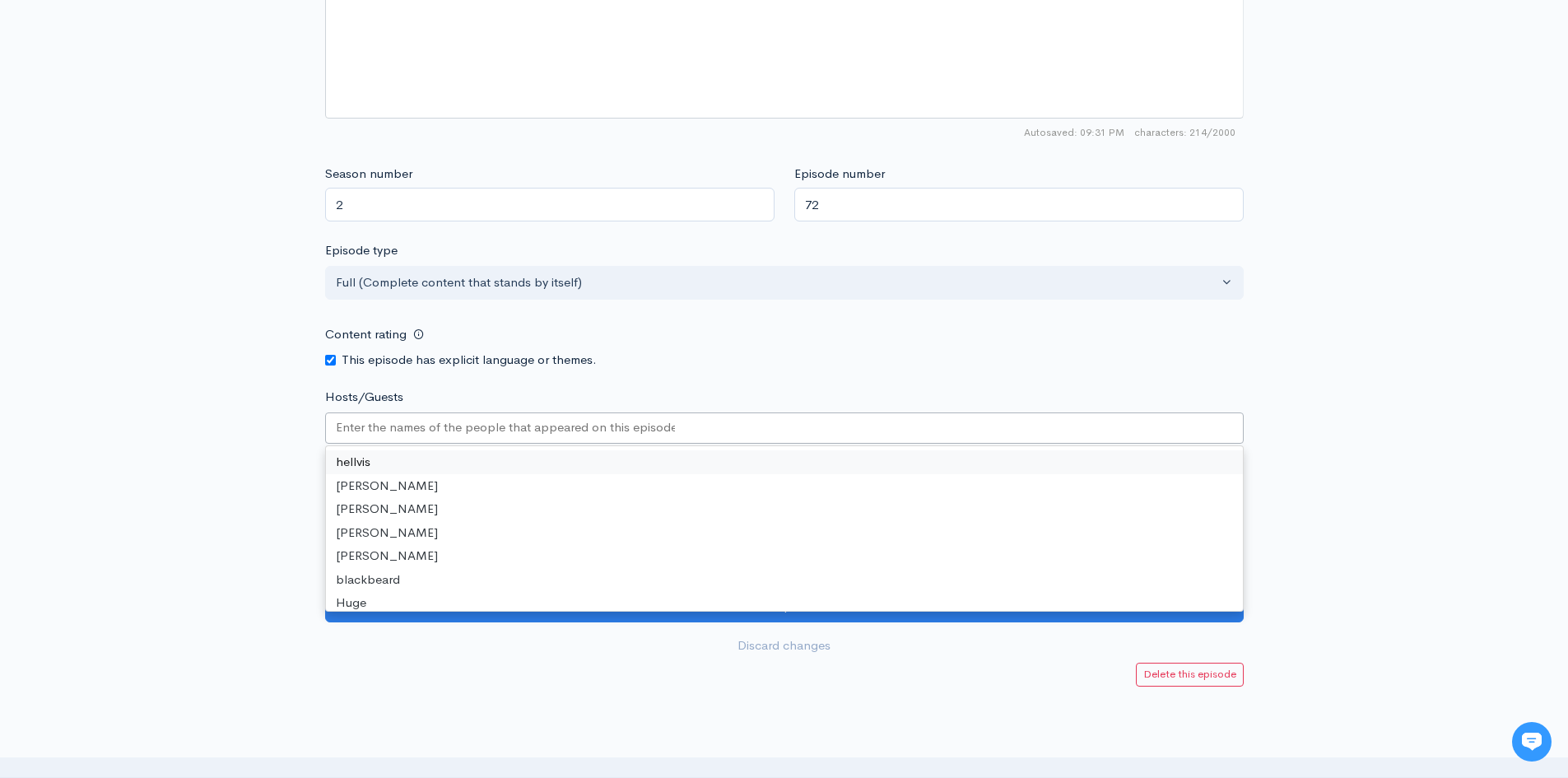
click at [365, 421] on input "Hosts/Guests" at bounding box center [505, 427] width 339 height 19
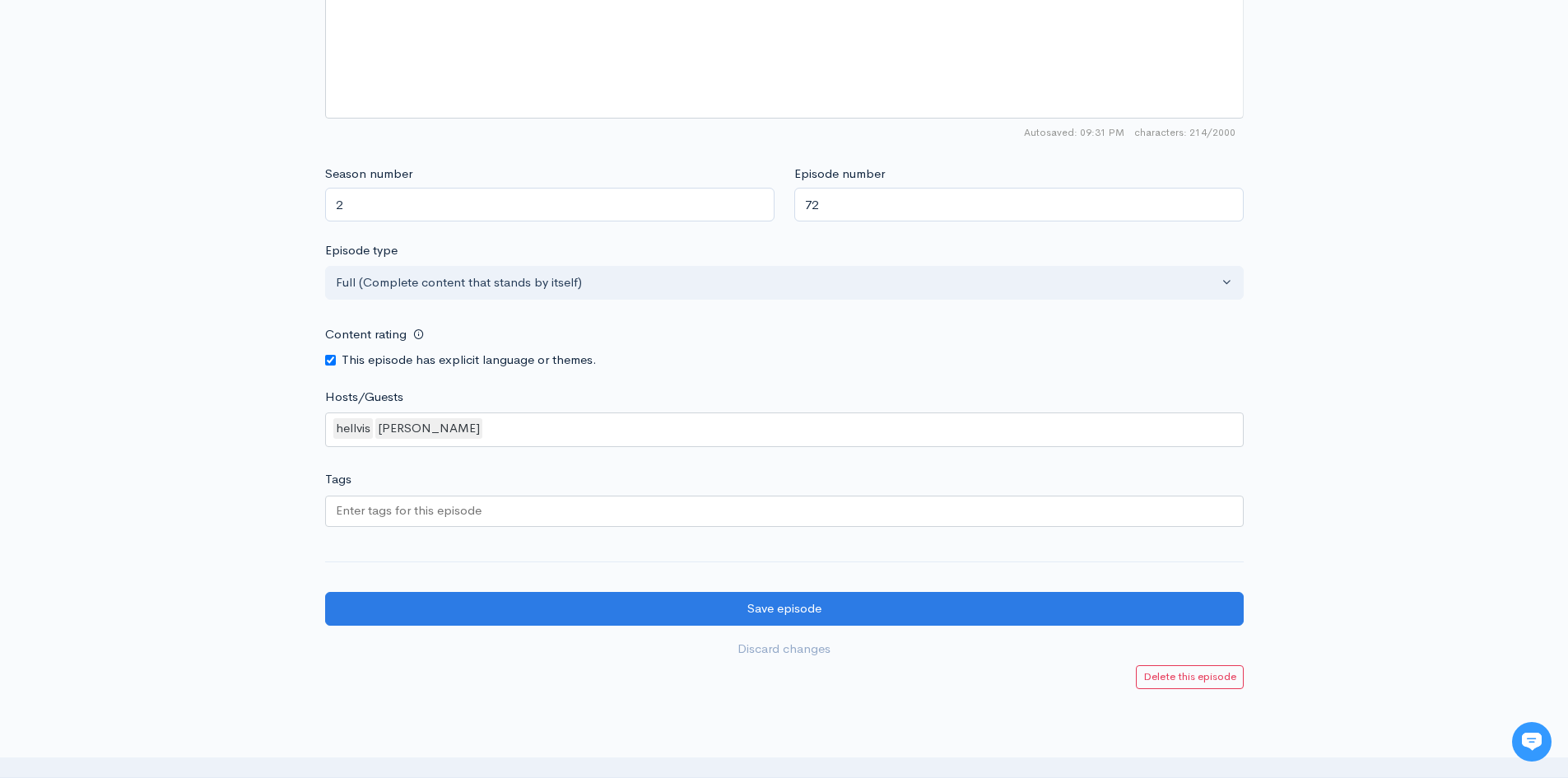
click at [416, 520] on div at bounding box center [784, 511] width 918 height 31
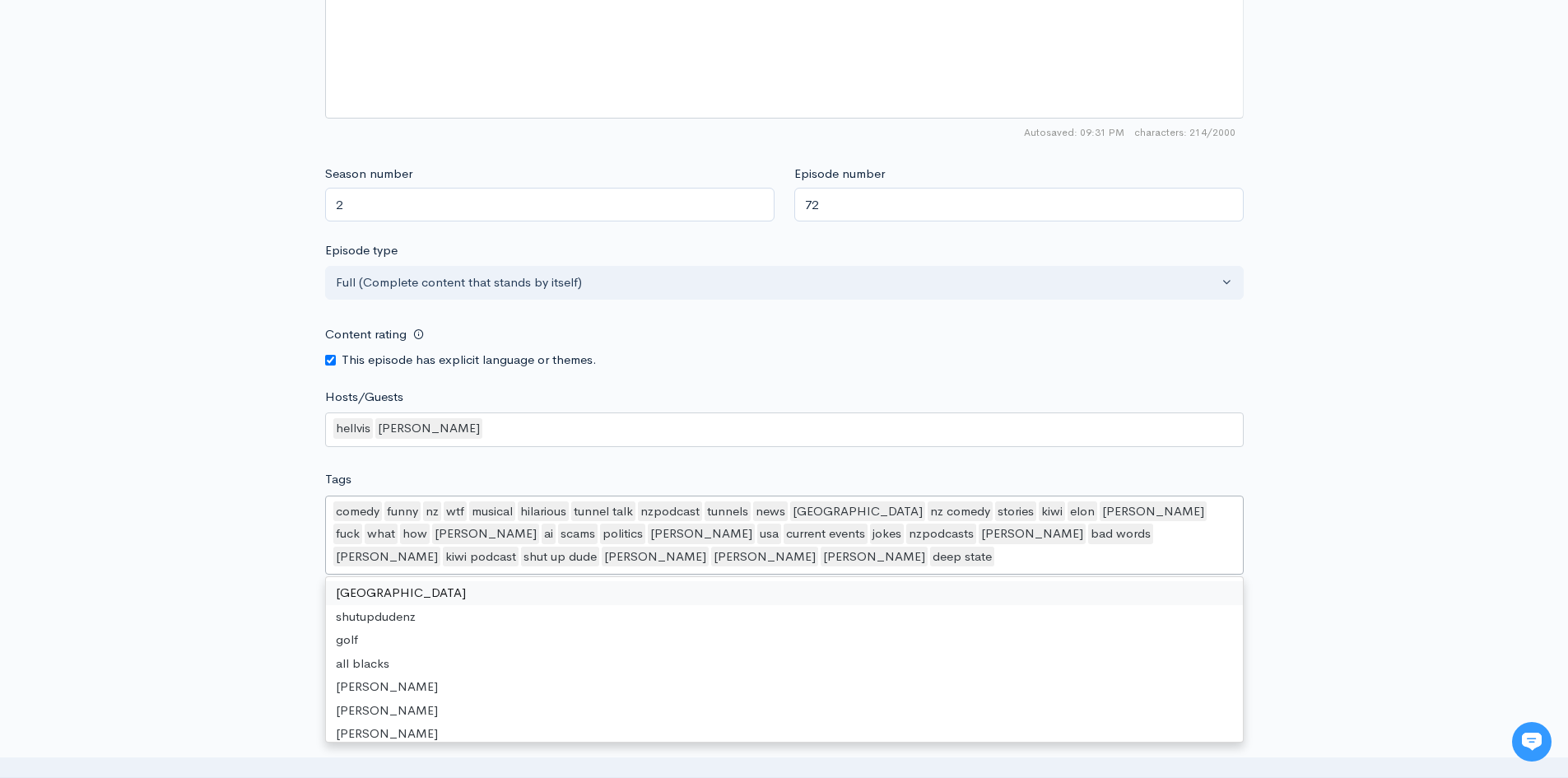
click at [388, 569] on div "comedy funny nz wtf musical hilarious tunnel talk nzpodcast tunnels news new ze…" at bounding box center [784, 535] width 918 height 80
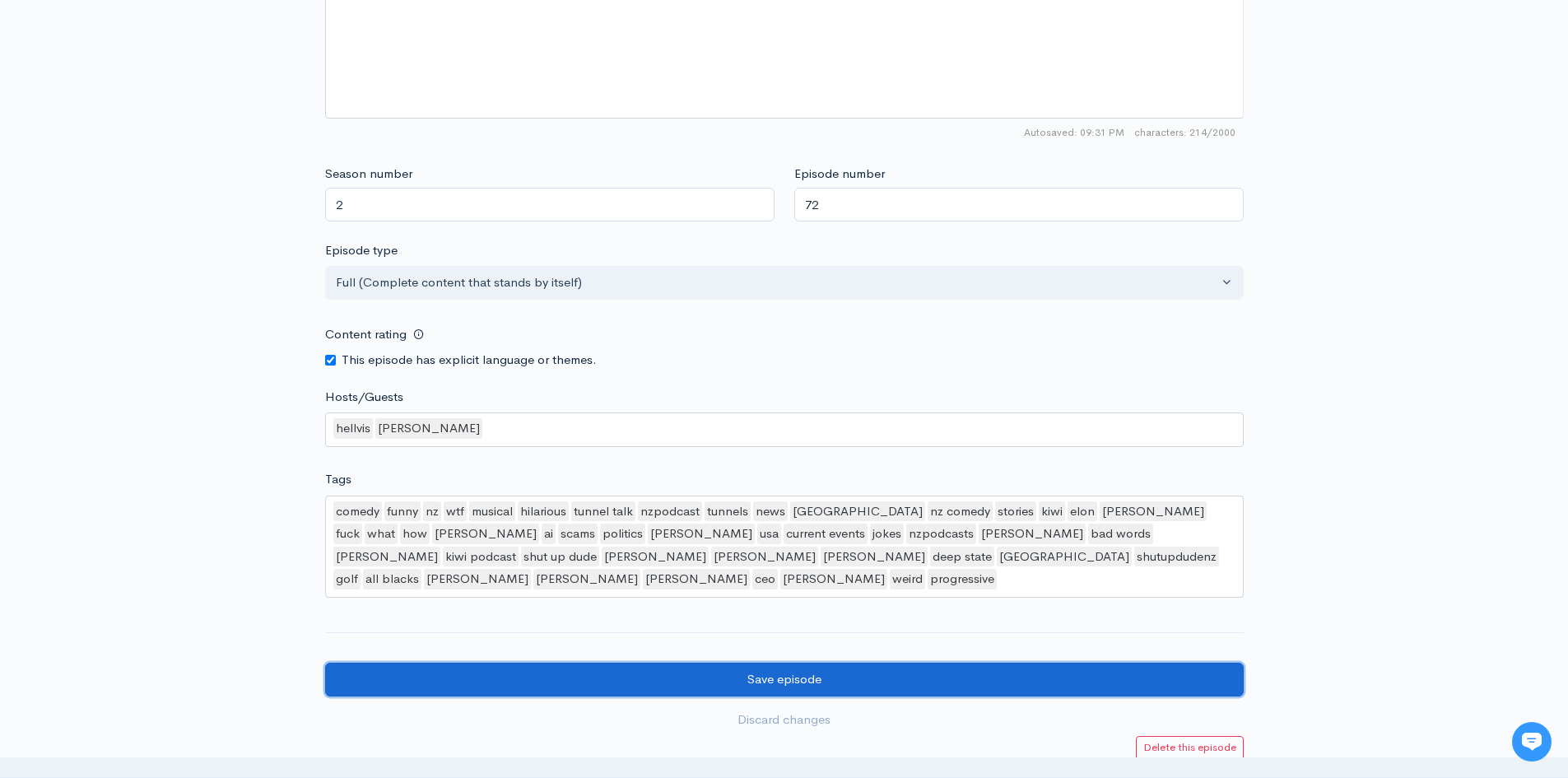
click at [439, 663] on input "Save episode" at bounding box center [784, 680] width 918 height 34
